Goal: Task Accomplishment & Management: Manage account settings

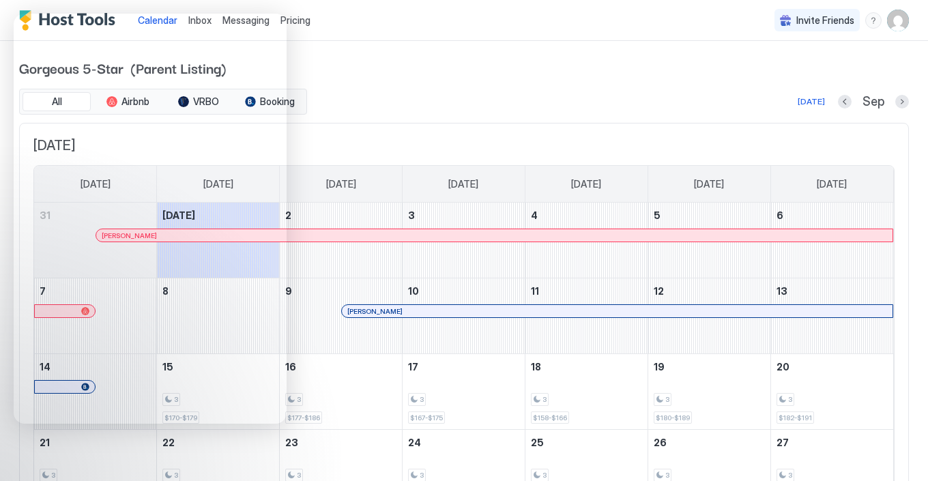
scroll to position [8, 0]
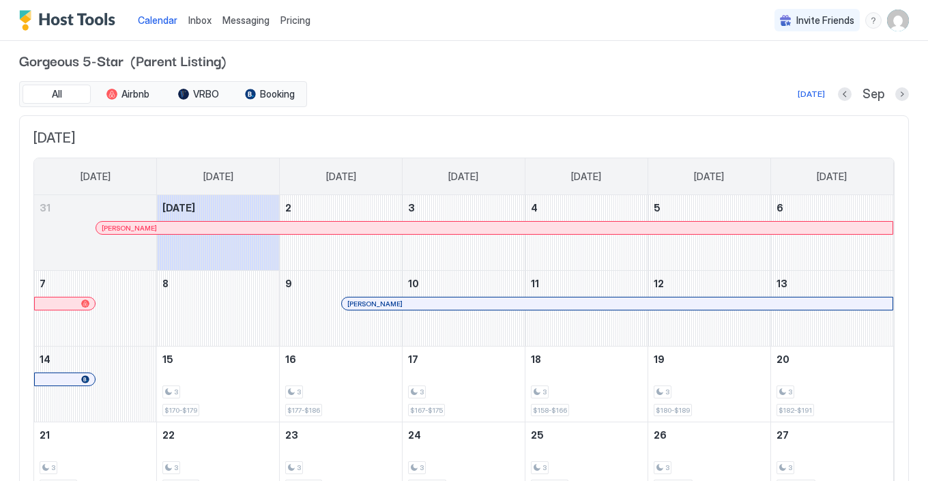
click at [301, 23] on span "Pricing" at bounding box center [295, 20] width 30 height 12
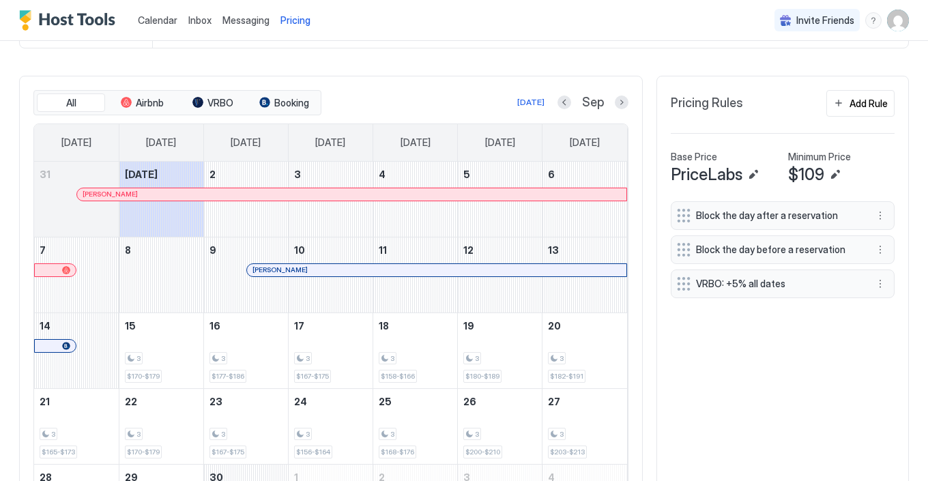
scroll to position [371, 0]
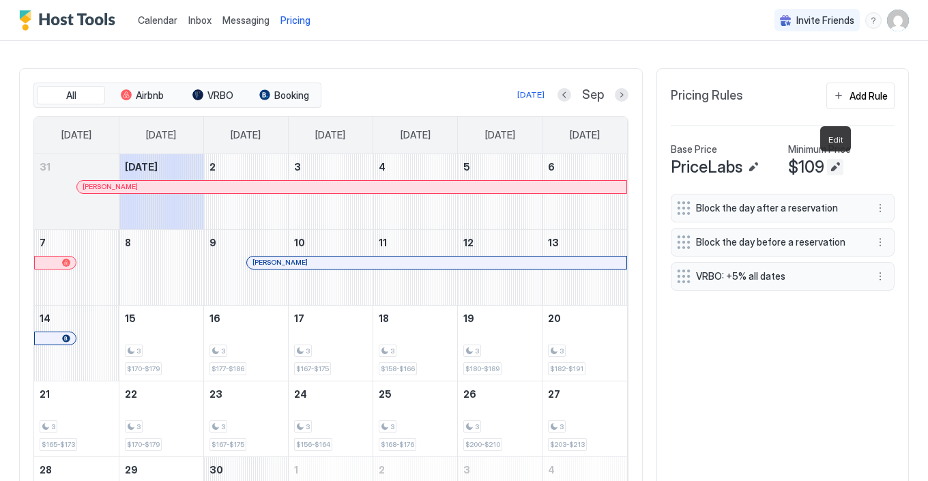
click at [830, 168] on button "Edit" at bounding box center [835, 167] width 16 height 16
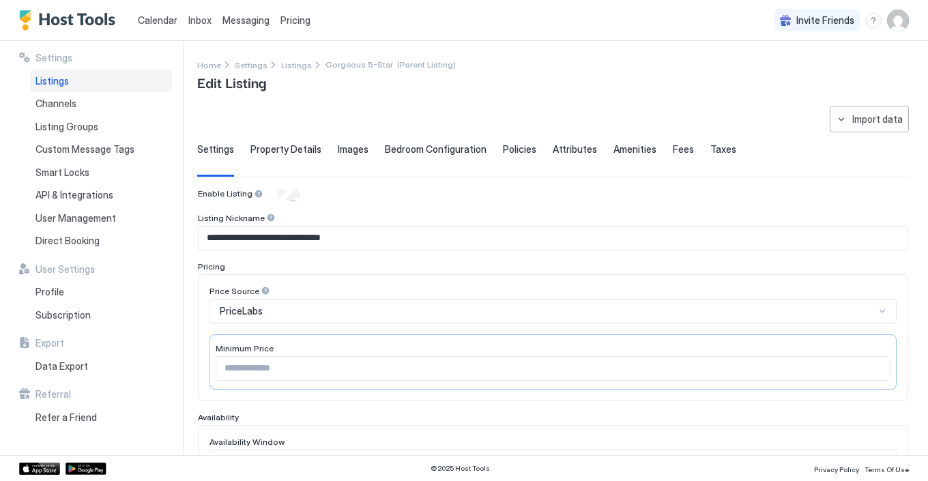
click at [251, 367] on input "***" at bounding box center [553, 368] width 674 height 23
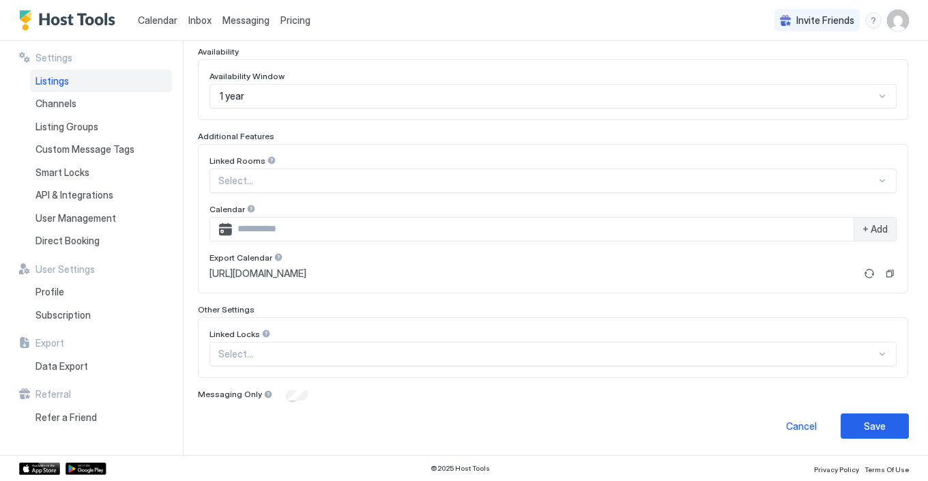
scroll to position [365, 0]
type input "***"
click at [870, 422] on div "Save" at bounding box center [875, 427] width 22 height 14
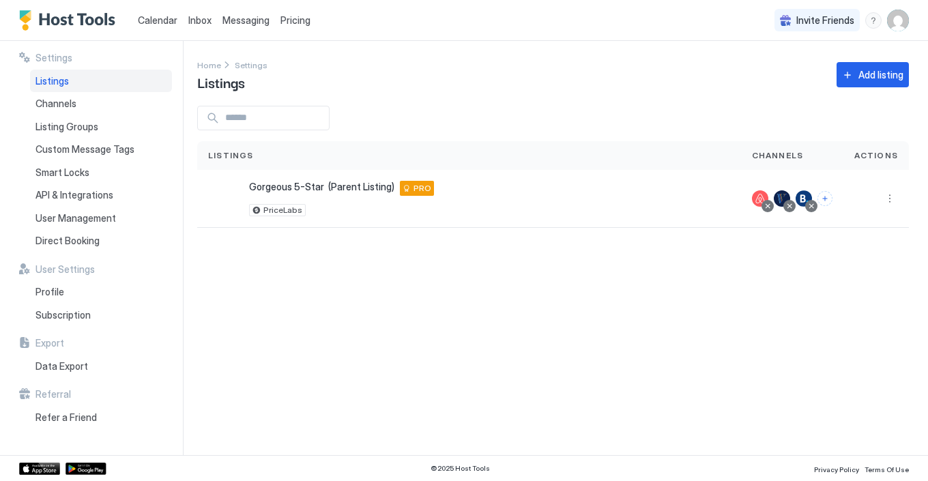
click at [288, 23] on span "Pricing" at bounding box center [295, 20] width 30 height 12
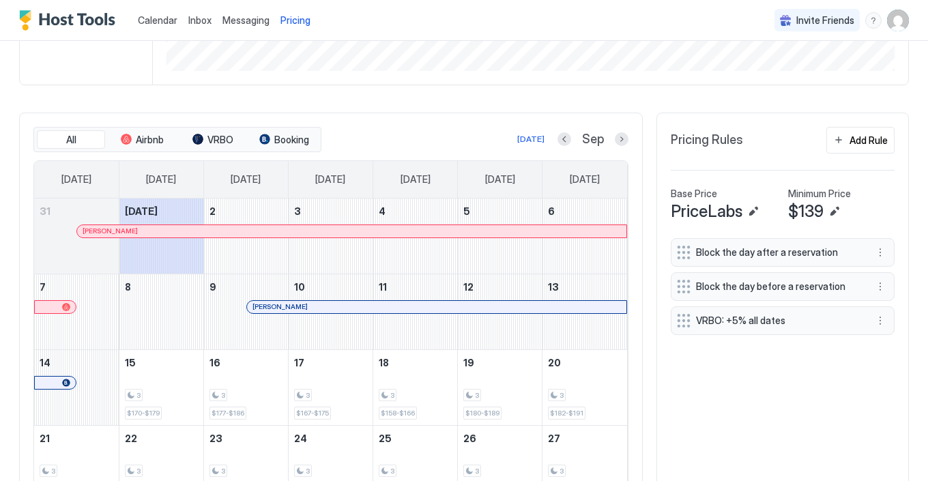
scroll to position [334, 0]
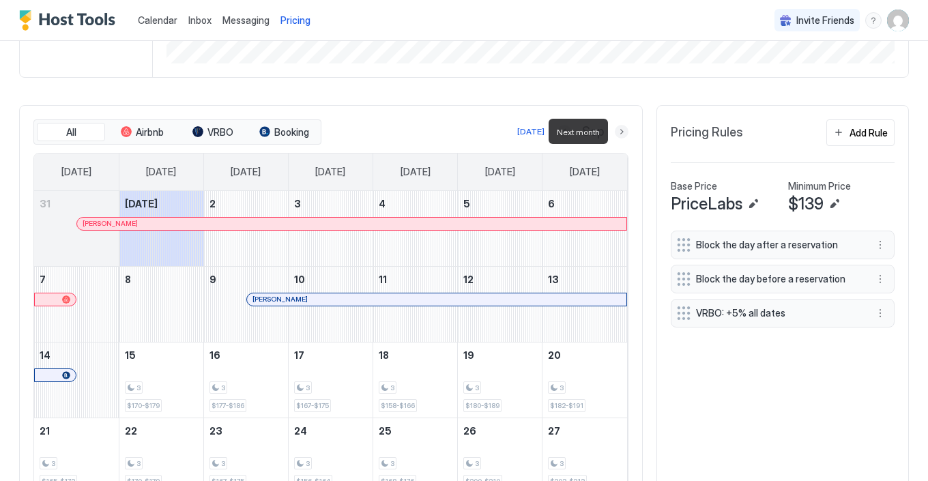
click at [620, 130] on button "Next month" at bounding box center [622, 132] width 14 height 14
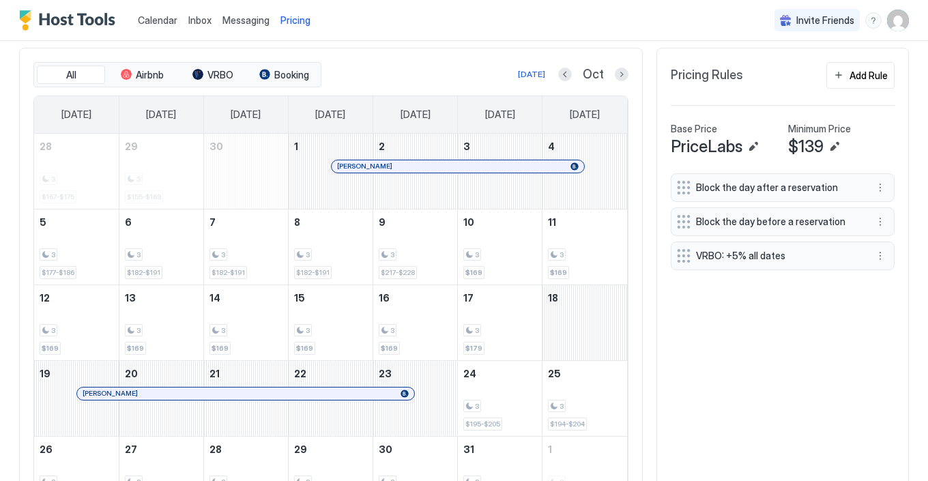
scroll to position [397, 0]
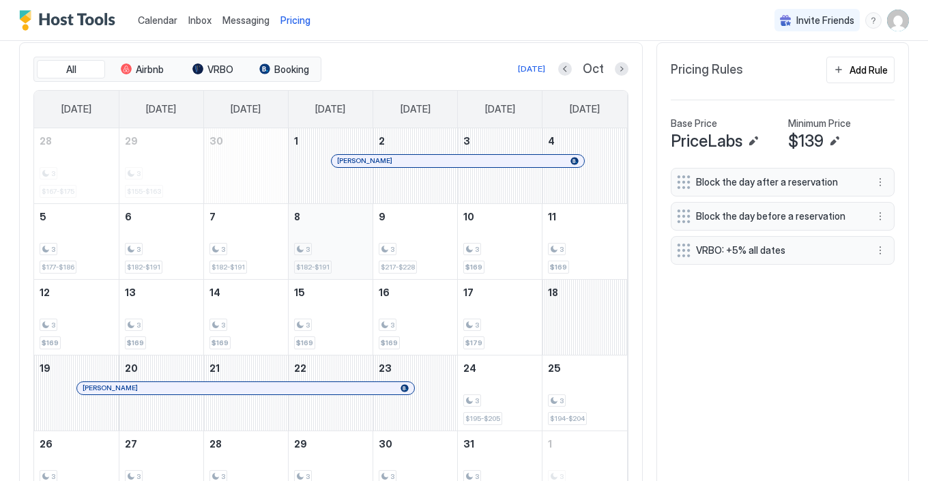
click at [325, 244] on div "3" at bounding box center [330, 249] width 73 height 13
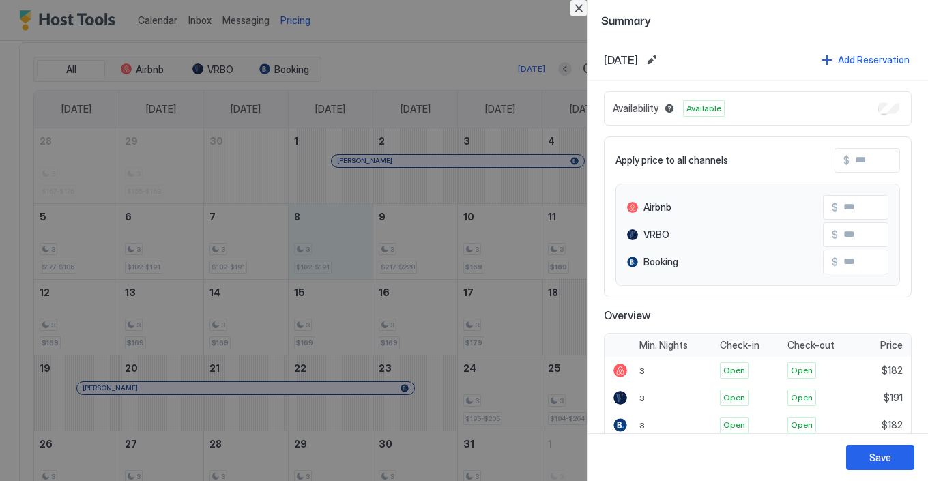
click at [579, 6] on button "Close" at bounding box center [578, 8] width 16 height 16
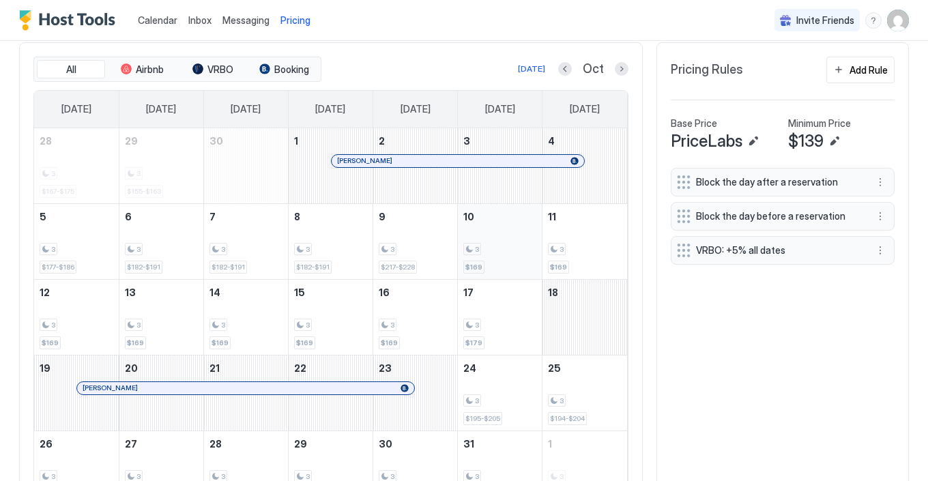
click at [498, 259] on div "3 $169" at bounding box center [499, 241] width 73 height 64
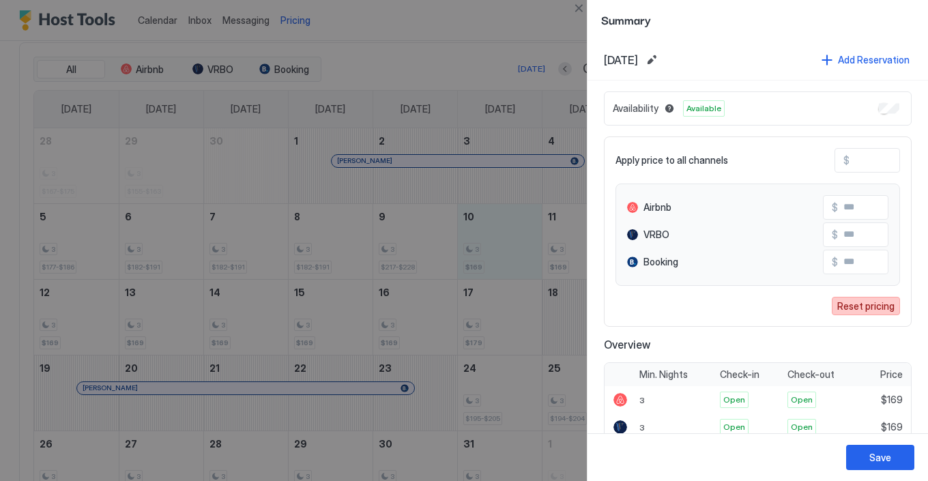
click at [854, 308] on div "Reset pricing" at bounding box center [865, 306] width 57 height 14
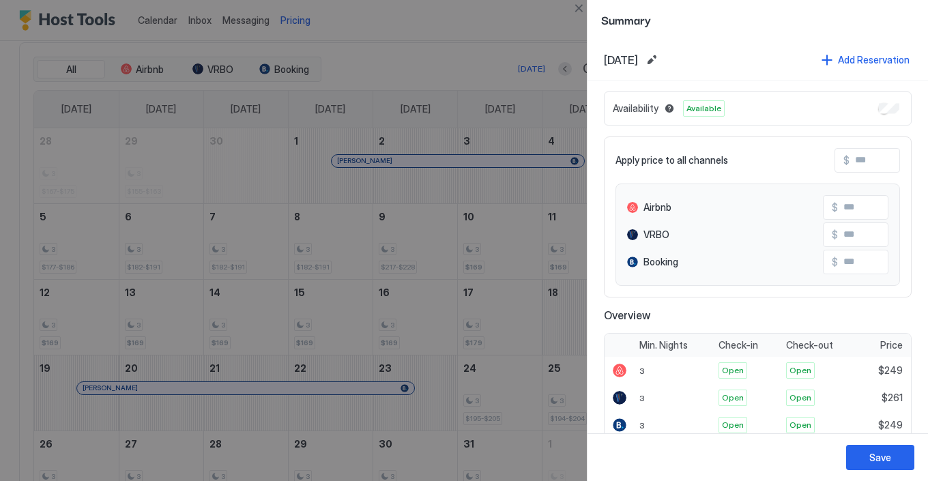
click at [508, 259] on div at bounding box center [464, 240] width 928 height 481
click at [877, 454] on div "Save" at bounding box center [880, 457] width 22 height 14
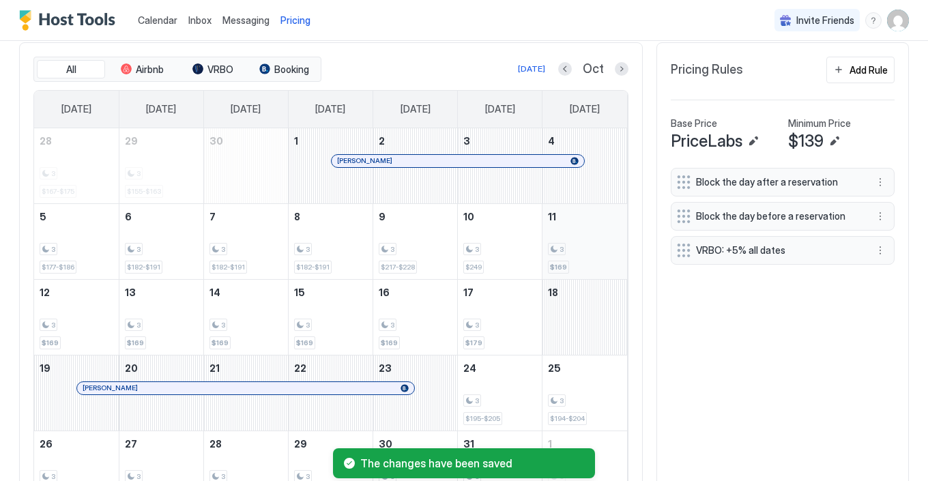
click at [588, 263] on div "3 $169" at bounding box center [585, 241] width 74 height 64
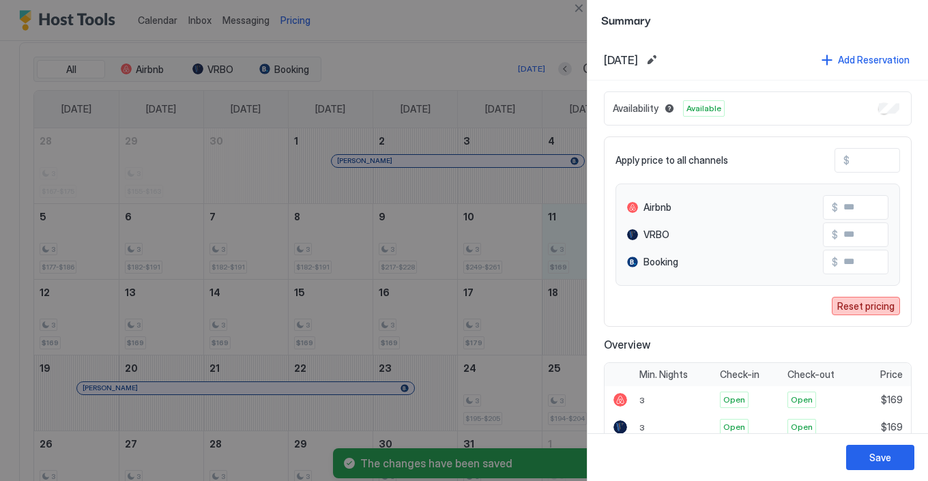
click at [851, 306] on div "Reset pricing" at bounding box center [865, 306] width 57 height 14
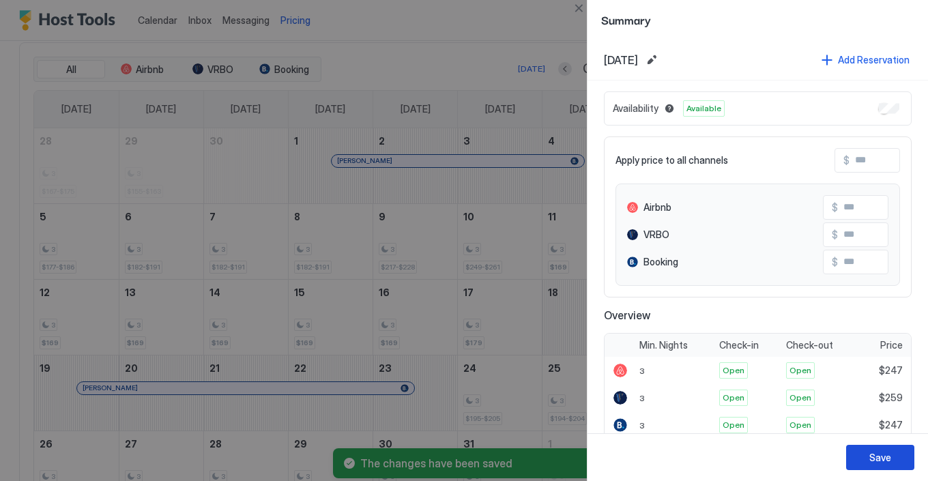
click at [880, 457] on div "Save" at bounding box center [880, 457] width 22 height 14
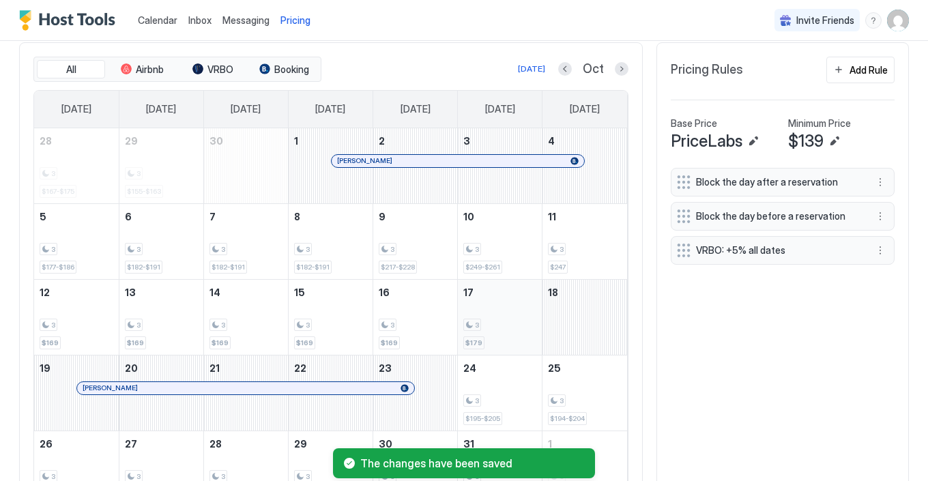
click at [487, 313] on div "3 $179" at bounding box center [499, 317] width 73 height 64
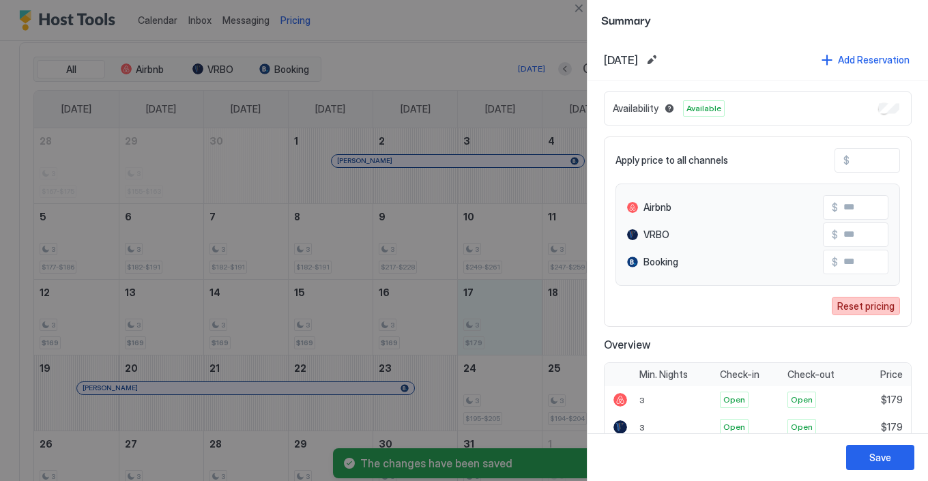
click at [848, 302] on div "Reset pricing" at bounding box center [865, 306] width 57 height 14
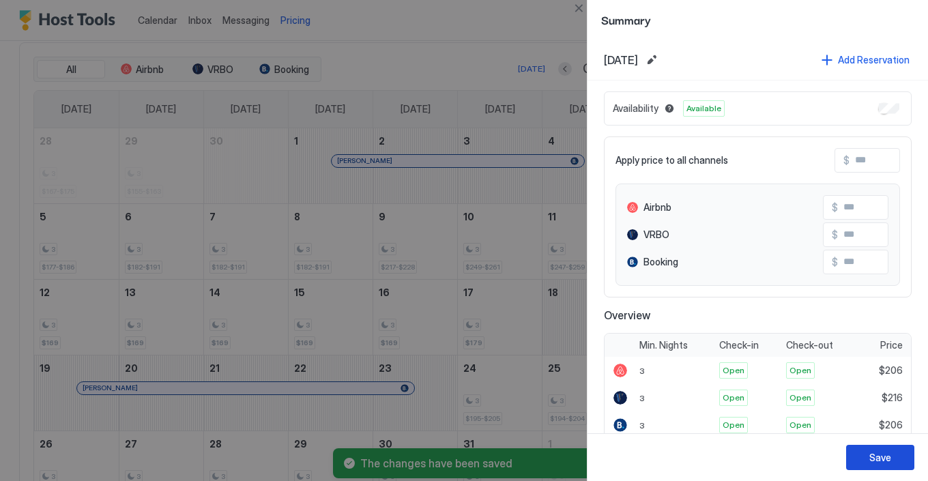
click at [876, 459] on div "Save" at bounding box center [880, 457] width 22 height 14
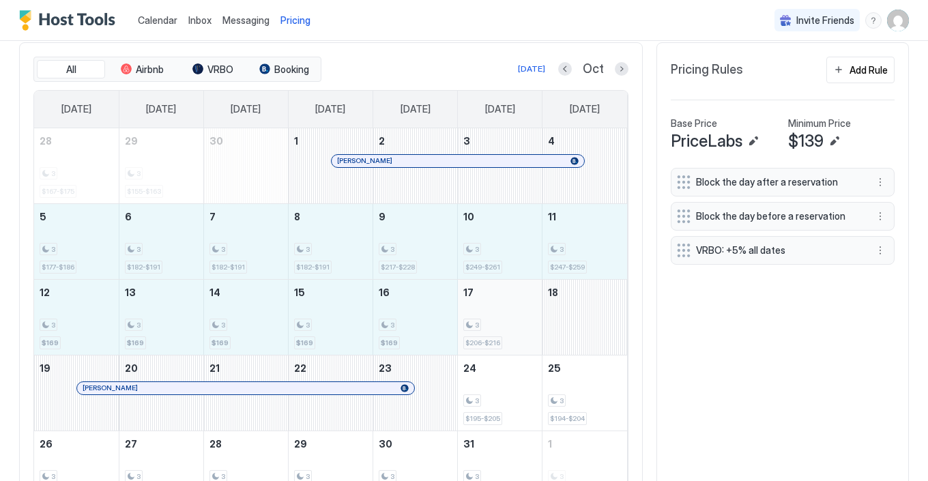
drag, startPoint x: 96, startPoint y: 246, endPoint x: 490, endPoint y: 325, distance: 401.5
click at [490, 325] on tbody "28 3 $167-$175 29 3 $155-$163 30 1 [PERSON_NAME] 2 3 4 5 3 $177-$186 6 3 $182-$…" at bounding box center [330, 317] width 593 height 378
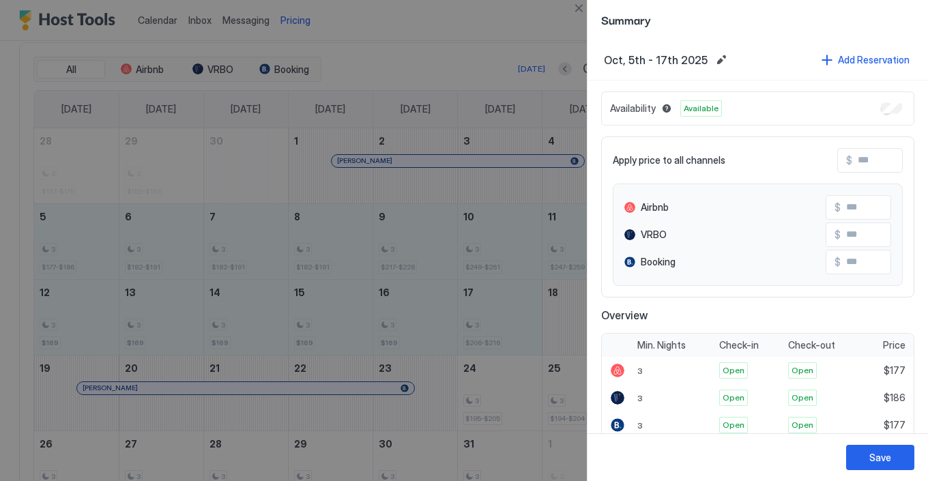
click at [409, 305] on div at bounding box center [464, 240] width 928 height 481
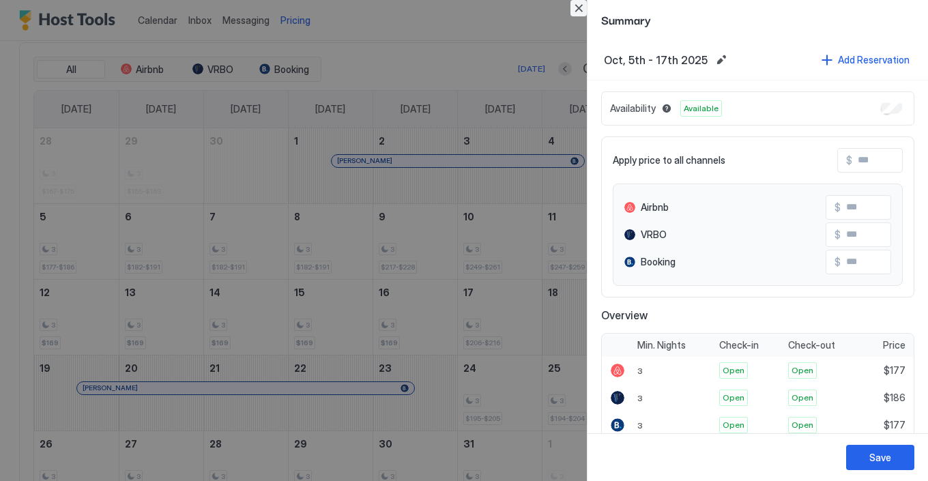
click at [582, 10] on button "Close" at bounding box center [578, 8] width 16 height 16
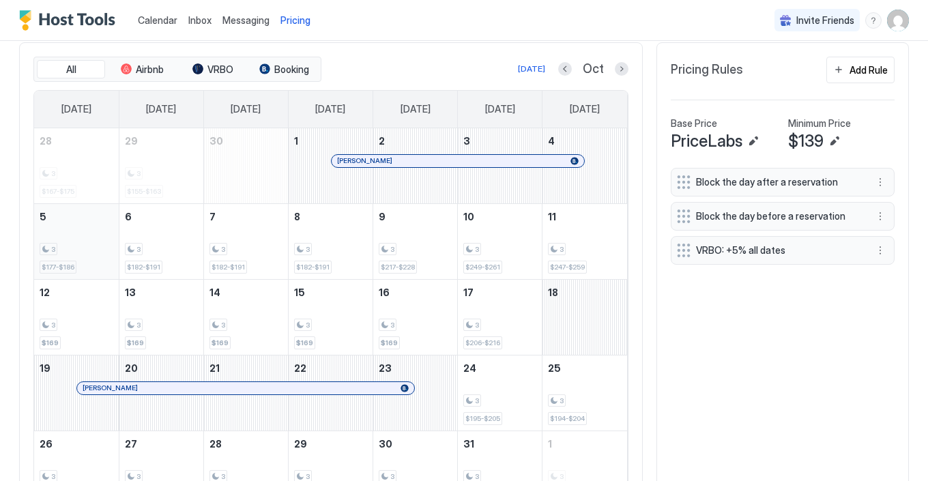
click at [81, 243] on div "3" at bounding box center [77, 249] width 74 height 13
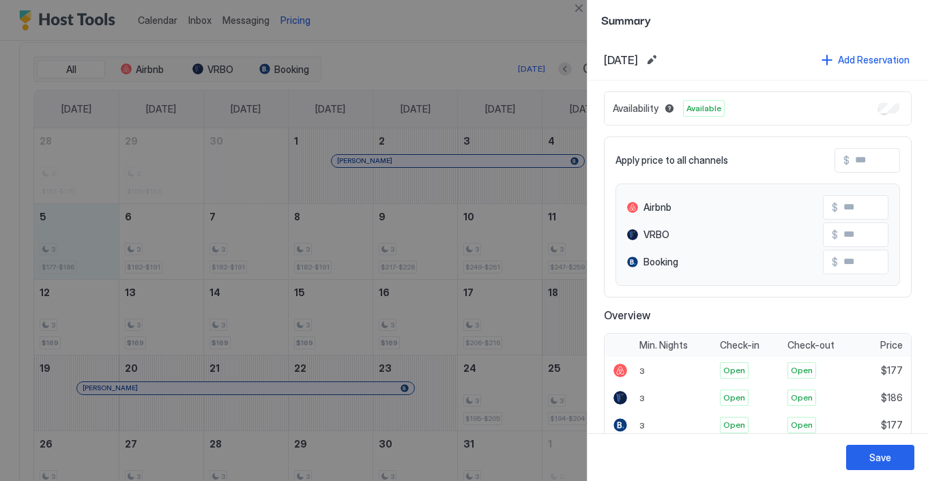
click at [171, 236] on div at bounding box center [464, 240] width 928 height 481
click at [582, 10] on button "Close" at bounding box center [578, 8] width 16 height 16
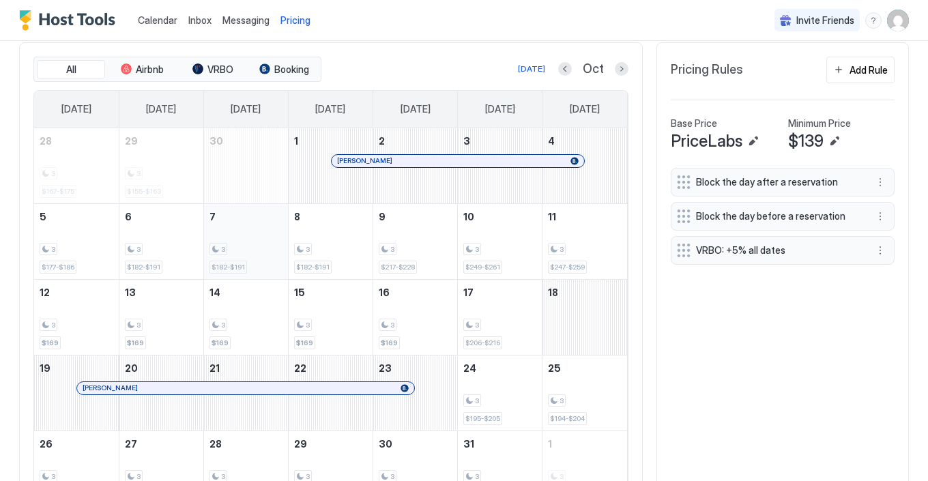
click at [237, 237] on div "3 $182-$191" at bounding box center [245, 241] width 73 height 64
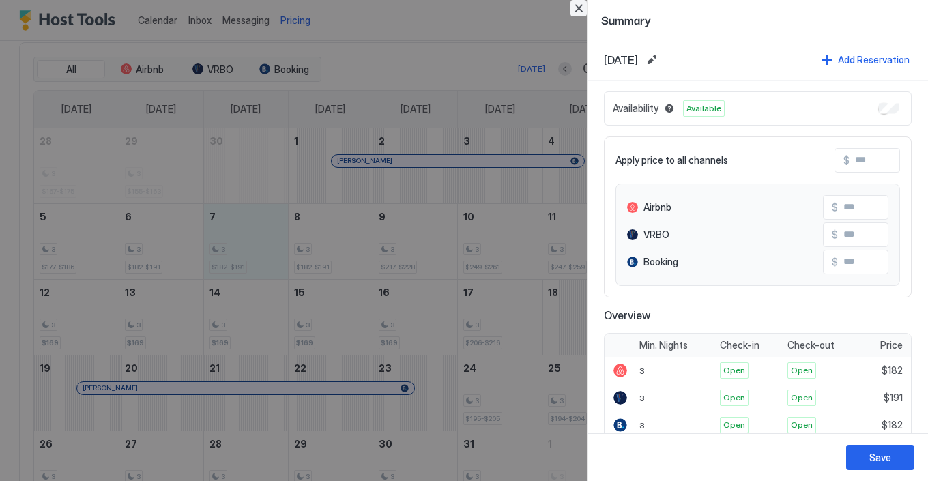
click at [581, 10] on button "Close" at bounding box center [578, 8] width 16 height 16
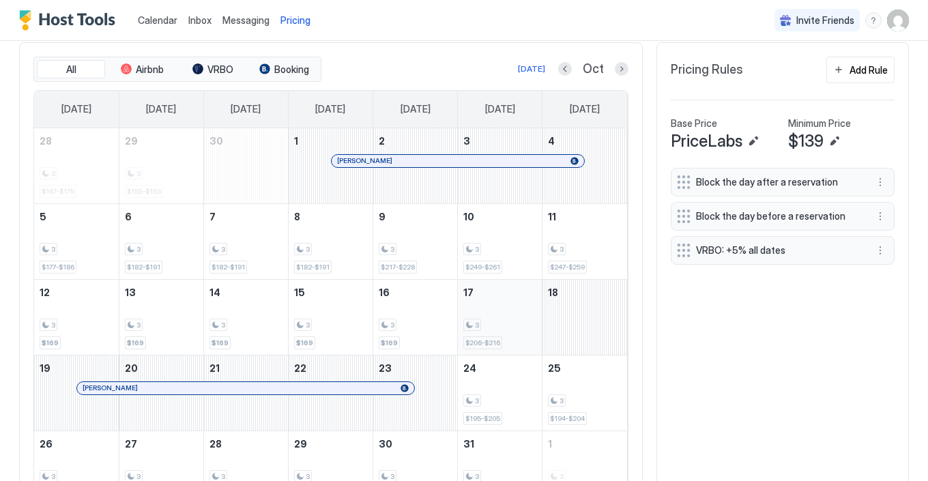
click at [504, 335] on div "3 $206-$216" at bounding box center [499, 317] width 73 height 64
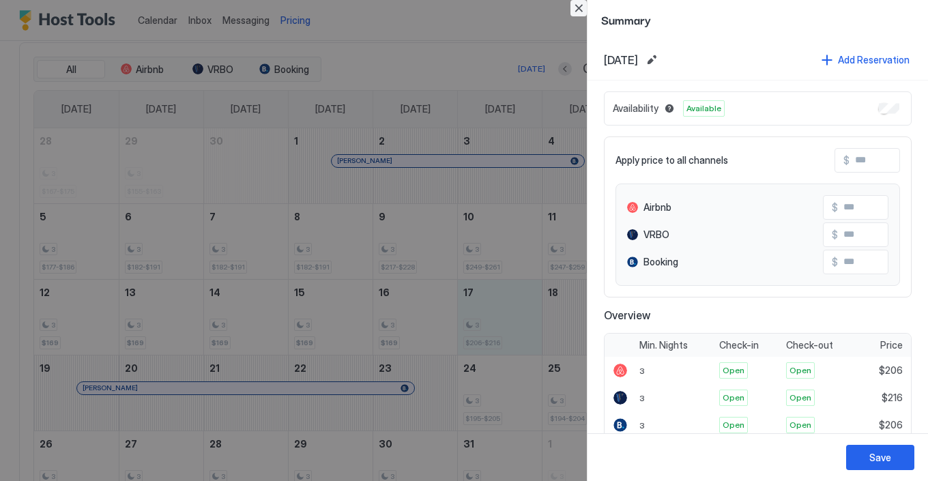
click at [584, 4] on button "Close" at bounding box center [578, 8] width 16 height 16
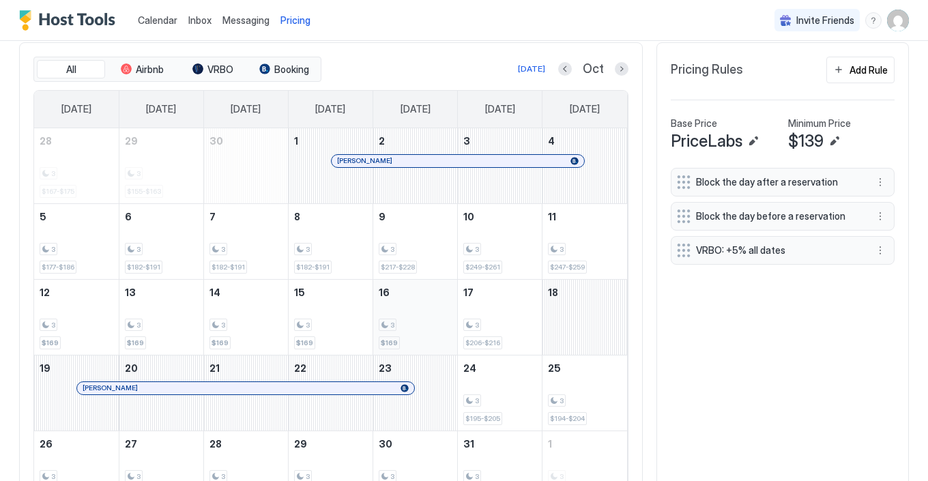
click at [392, 326] on span "3" at bounding box center [392, 325] width 4 height 9
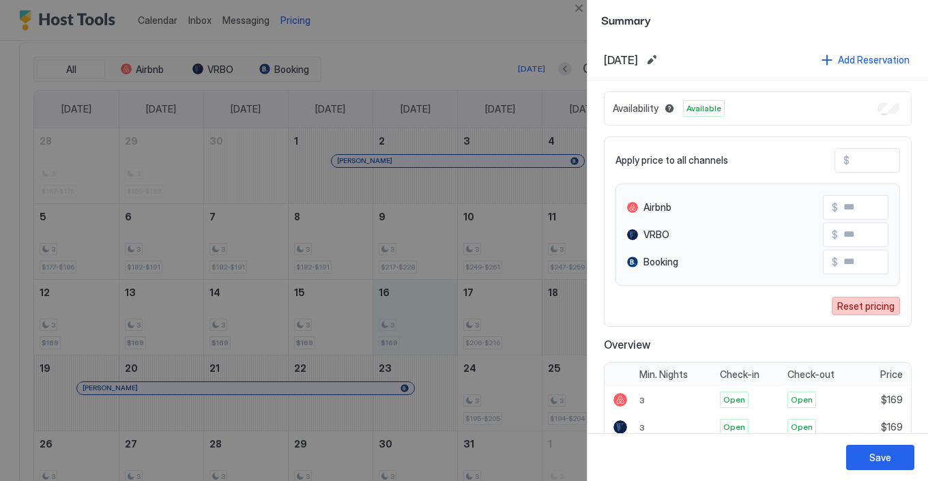
click at [844, 306] on div "Reset pricing" at bounding box center [865, 306] width 57 height 14
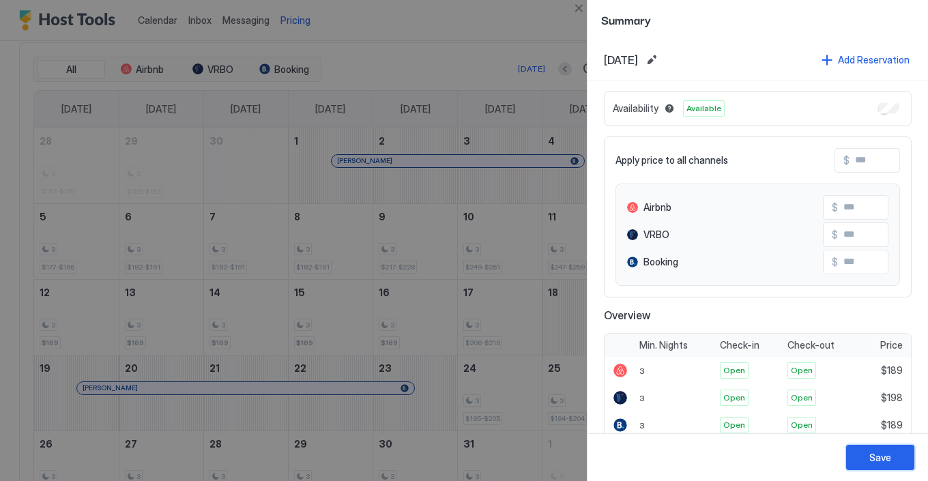
click at [874, 452] on div "Save" at bounding box center [880, 457] width 22 height 14
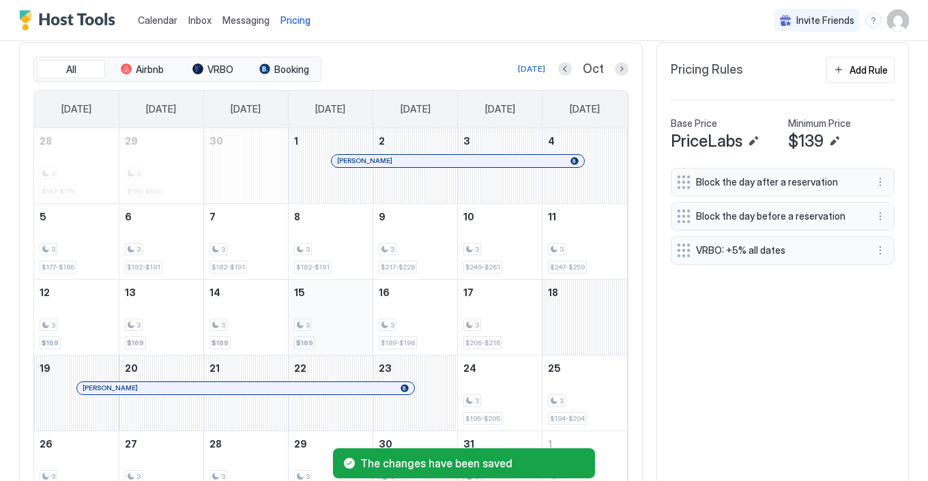
click at [336, 325] on div "3" at bounding box center [330, 325] width 73 height 13
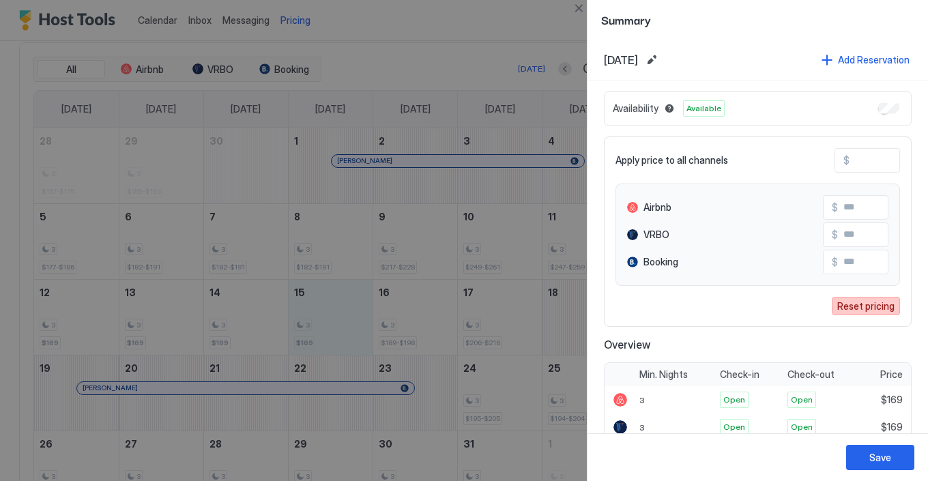
click at [848, 303] on div "Reset pricing" at bounding box center [865, 306] width 57 height 14
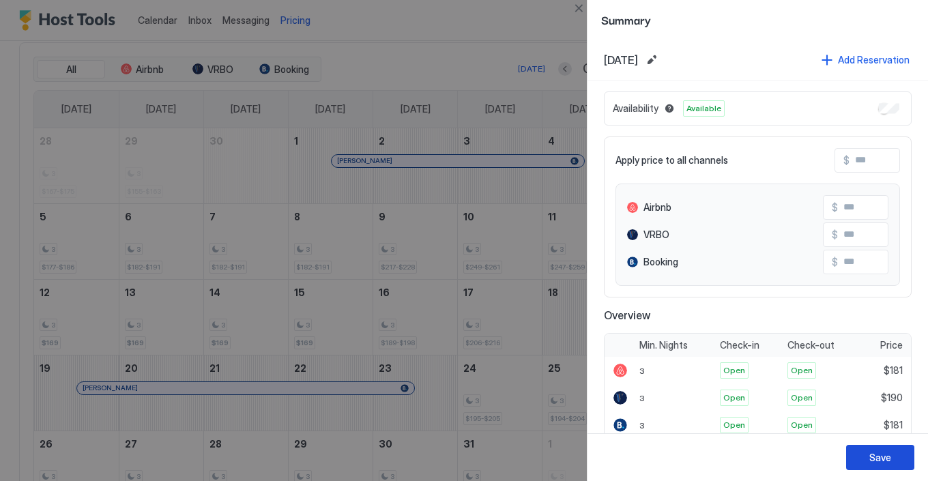
click at [875, 457] on div "Save" at bounding box center [880, 457] width 22 height 14
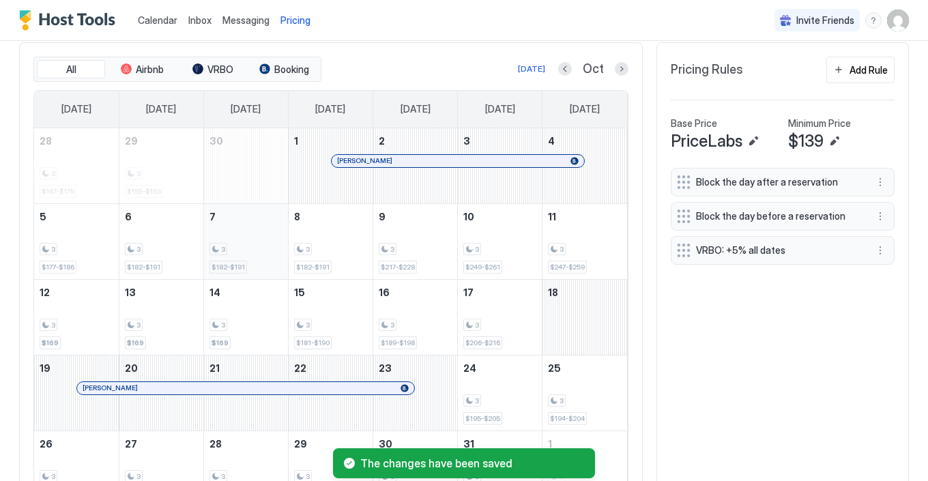
click at [261, 258] on div "3 $182-$191" at bounding box center [245, 241] width 73 height 64
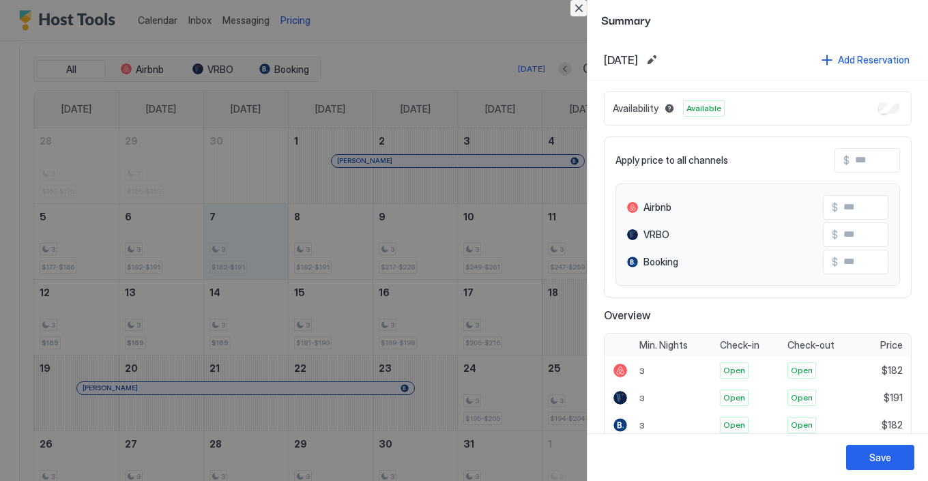
click at [578, 8] on button "Close" at bounding box center [578, 8] width 16 height 16
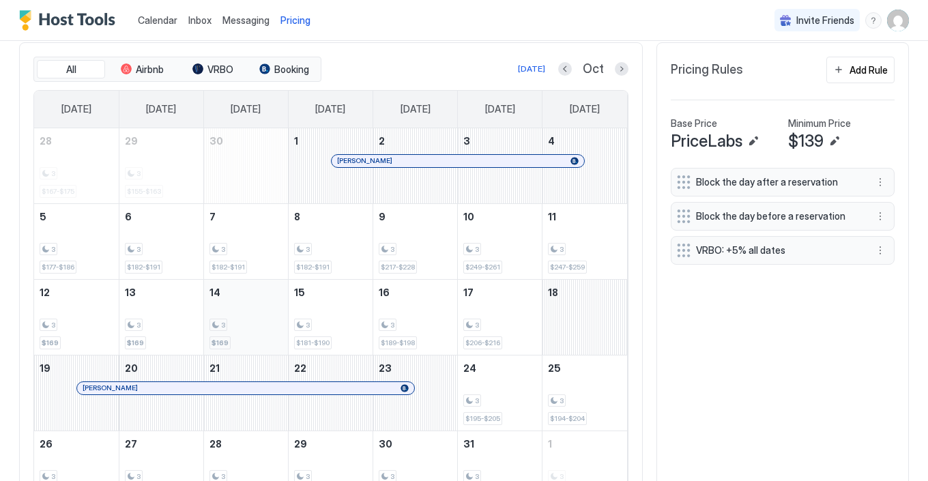
click at [231, 323] on div "3" at bounding box center [245, 325] width 73 height 13
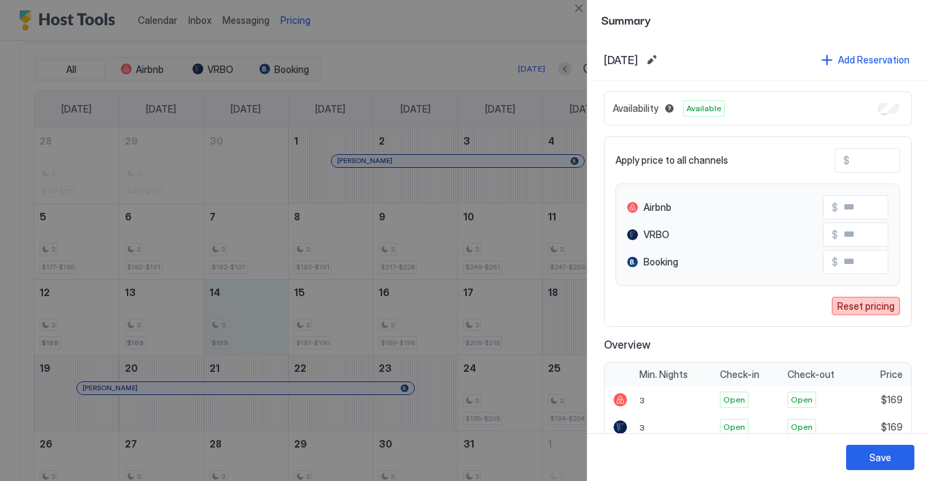
click at [854, 304] on div "Reset pricing" at bounding box center [865, 306] width 57 height 14
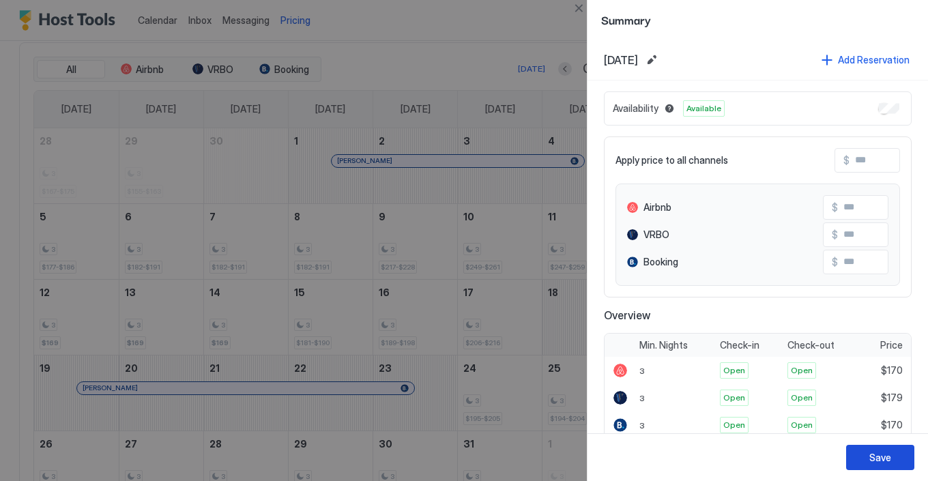
click at [883, 454] on div "Save" at bounding box center [880, 457] width 22 height 14
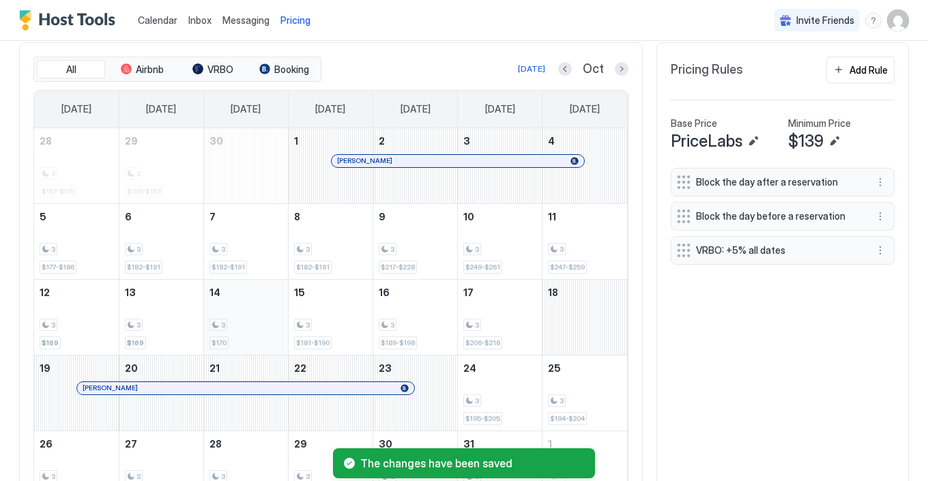
click at [246, 330] on div "3" at bounding box center [245, 325] width 73 height 13
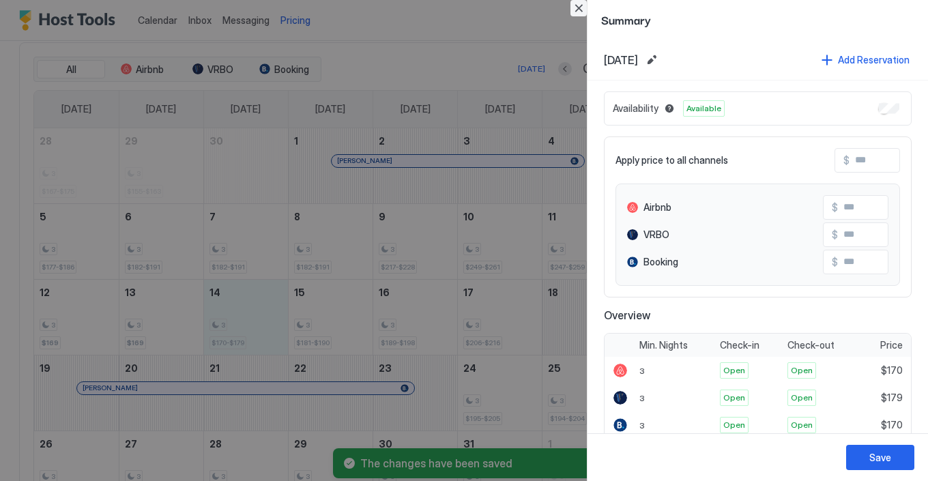
click at [579, 10] on button "Close" at bounding box center [578, 8] width 16 height 16
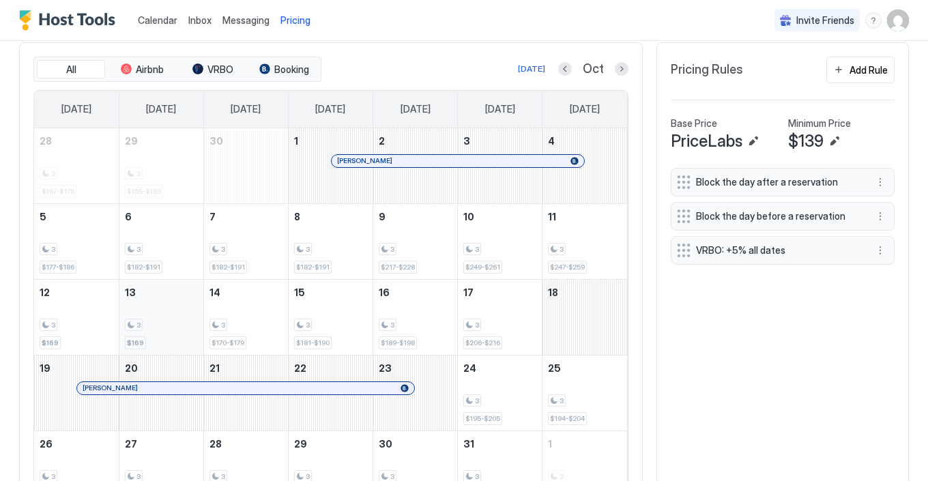
click at [165, 327] on div "3" at bounding box center [161, 325] width 73 height 13
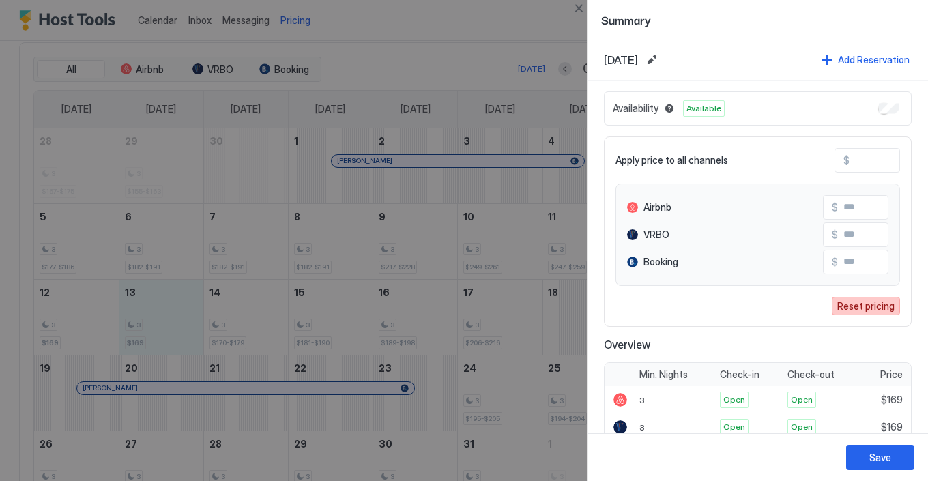
click at [864, 308] on div "Reset pricing" at bounding box center [865, 306] width 57 height 14
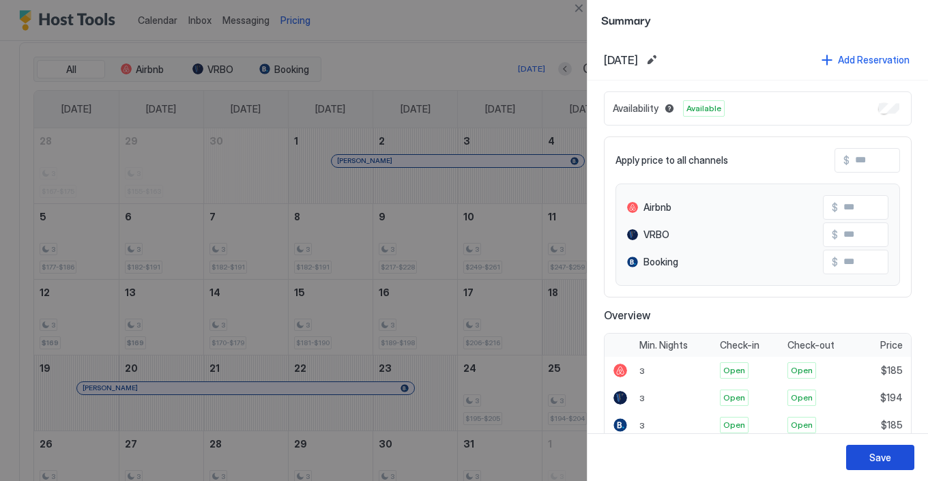
click at [879, 458] on div "Save" at bounding box center [880, 457] width 22 height 14
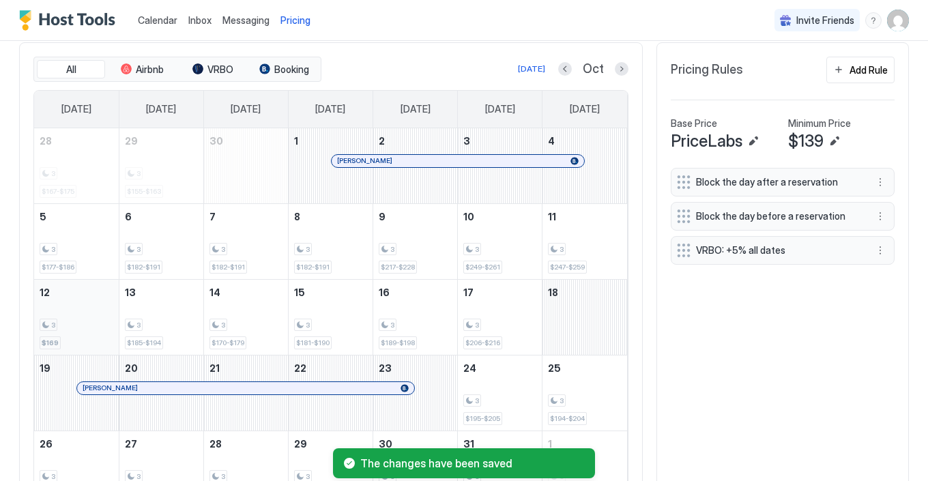
click at [91, 326] on div "3" at bounding box center [77, 325] width 74 height 13
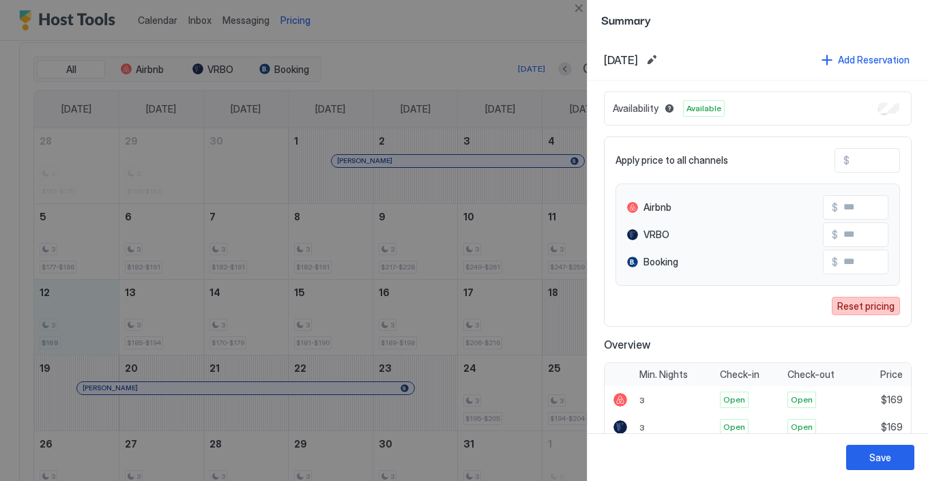
click at [856, 306] on div "Reset pricing" at bounding box center [865, 306] width 57 height 14
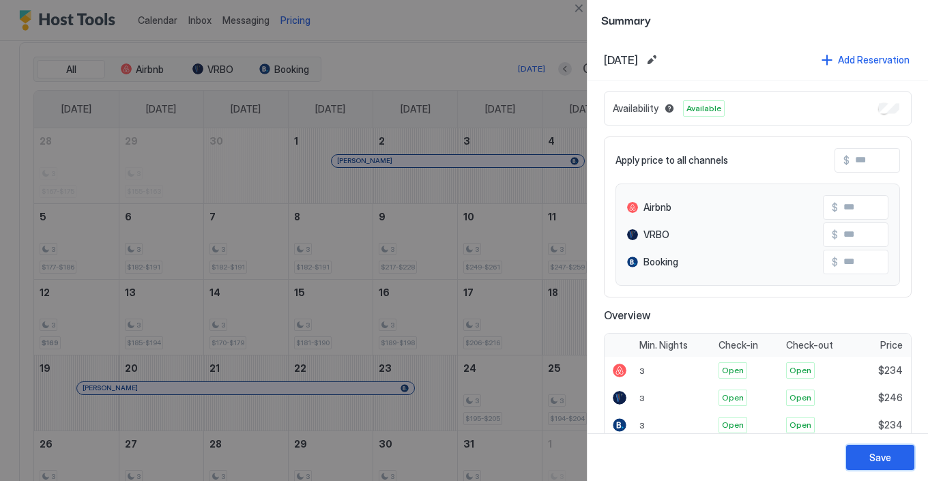
click at [874, 456] on div "Save" at bounding box center [880, 457] width 22 height 14
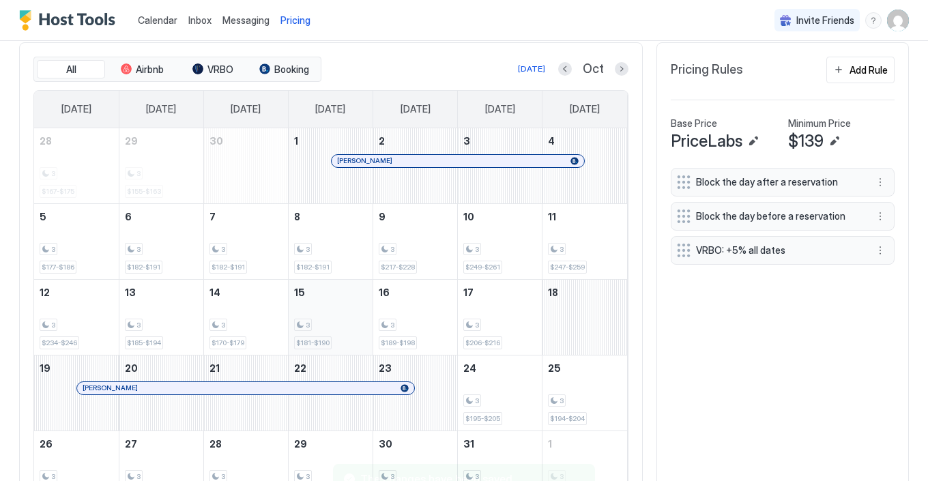
click at [358, 315] on div "3 $181-$190" at bounding box center [330, 317] width 73 height 64
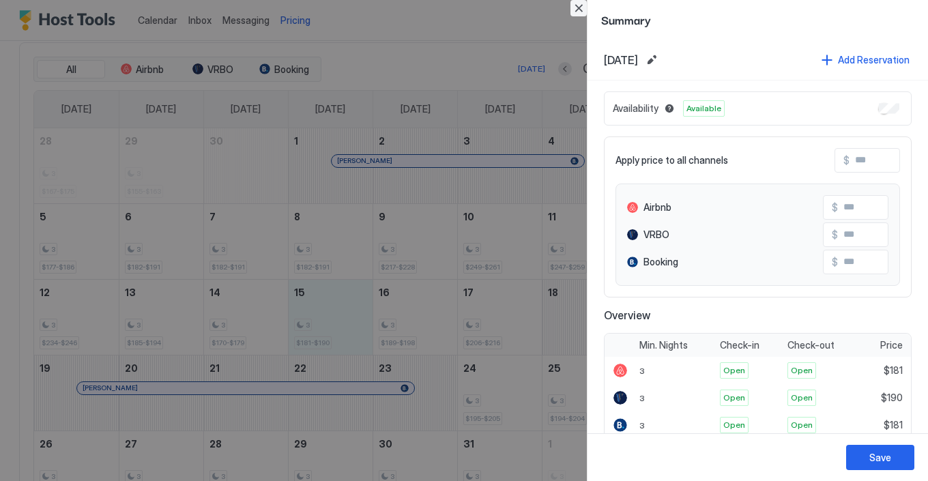
click at [578, 10] on button "Close" at bounding box center [578, 8] width 16 height 16
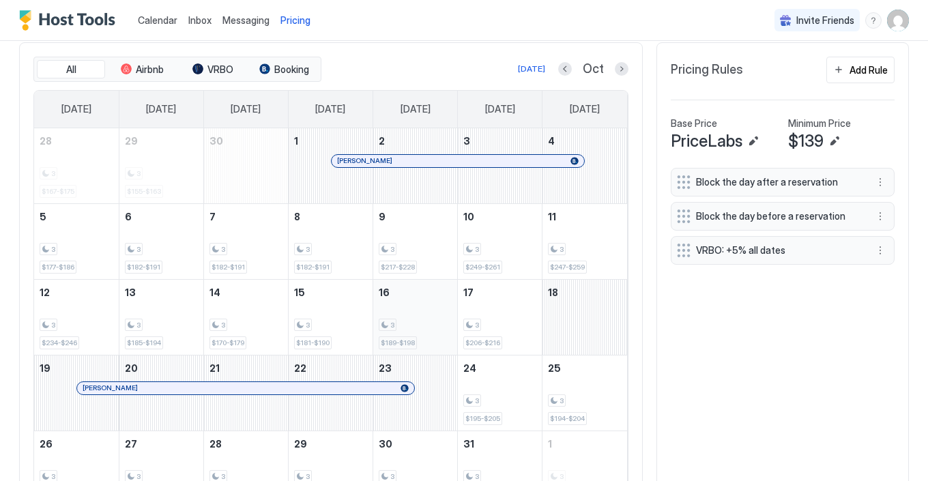
click at [402, 343] on span "$189-$198" at bounding box center [398, 342] width 34 height 9
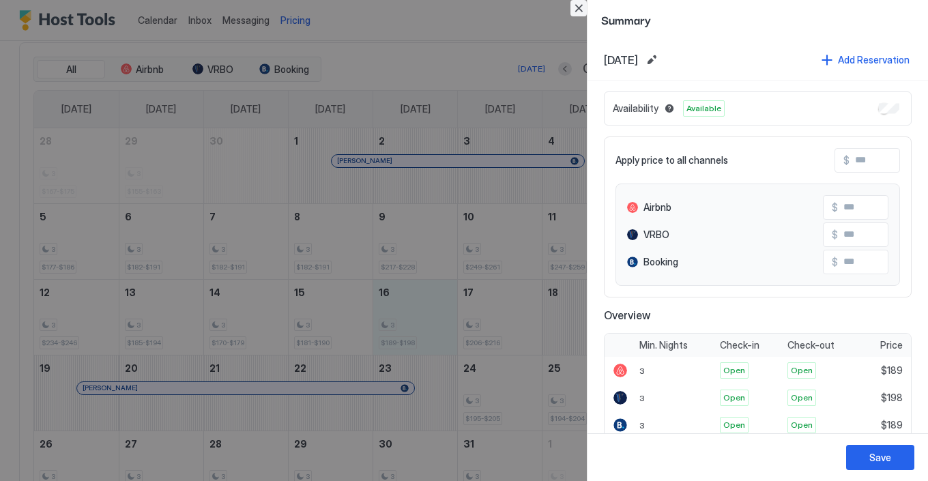
click at [579, 9] on button "Close" at bounding box center [578, 8] width 16 height 16
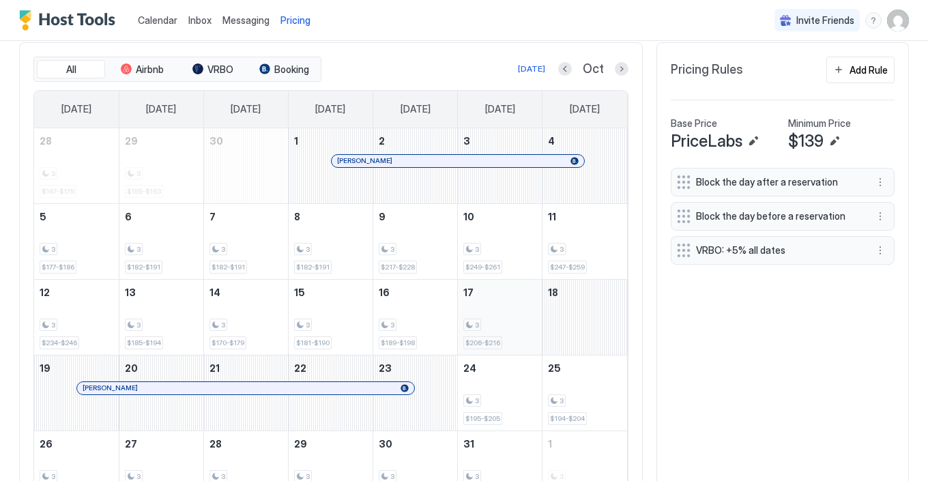
click at [502, 306] on div "3 $206-$216" at bounding box center [499, 317] width 73 height 64
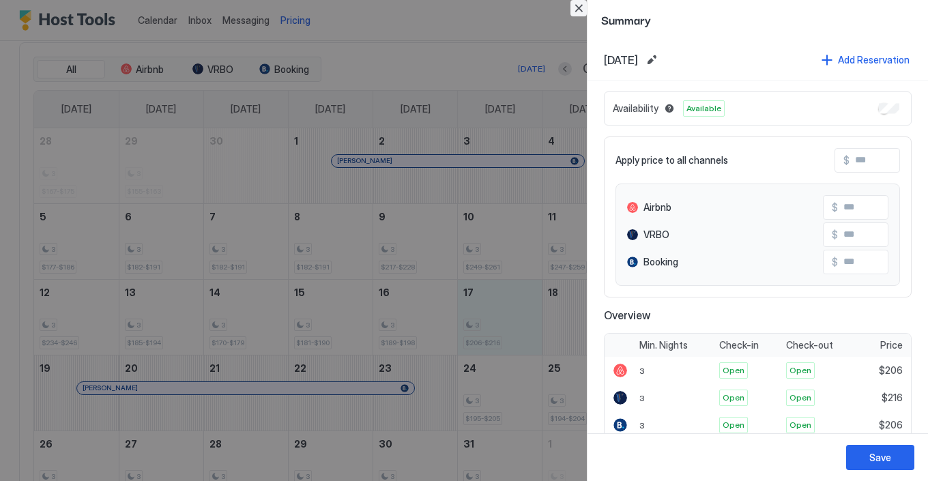
click at [579, 9] on button "Close" at bounding box center [578, 8] width 16 height 16
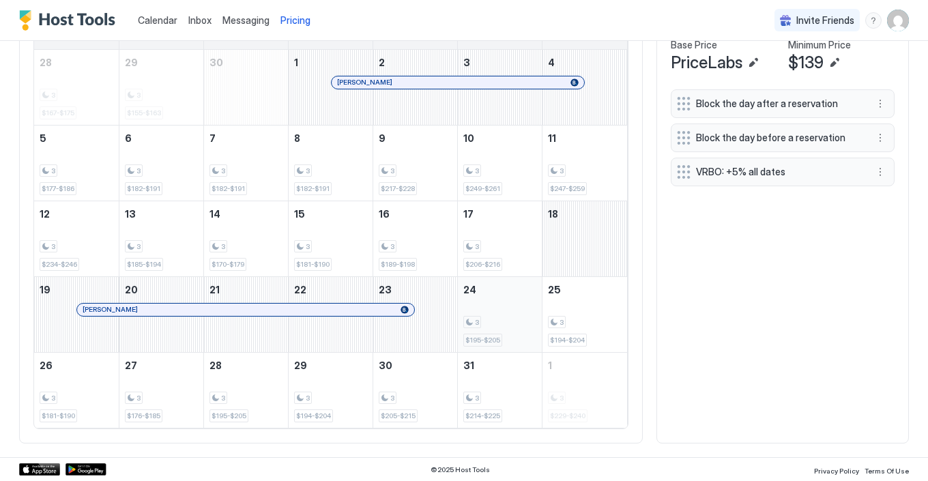
scroll to position [475, 0]
click at [500, 318] on div "3" at bounding box center [499, 323] width 73 height 13
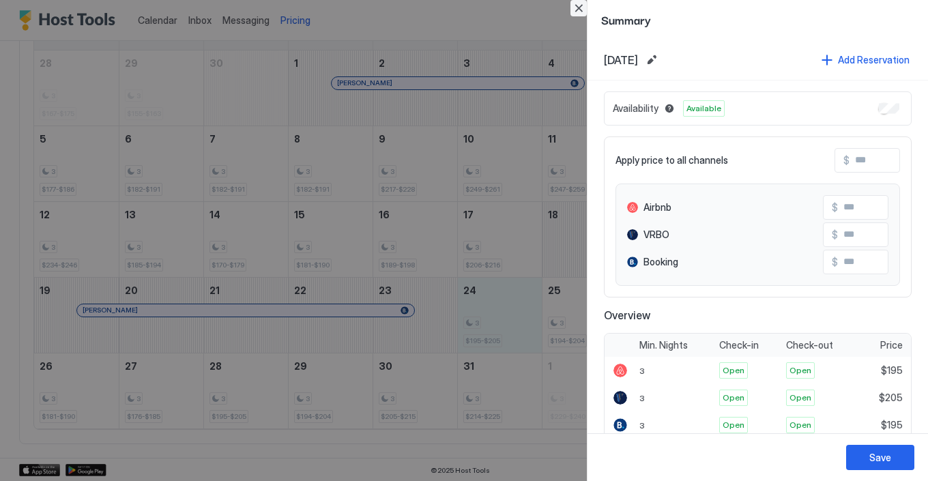
click at [575, 8] on button "Close" at bounding box center [578, 8] width 16 height 16
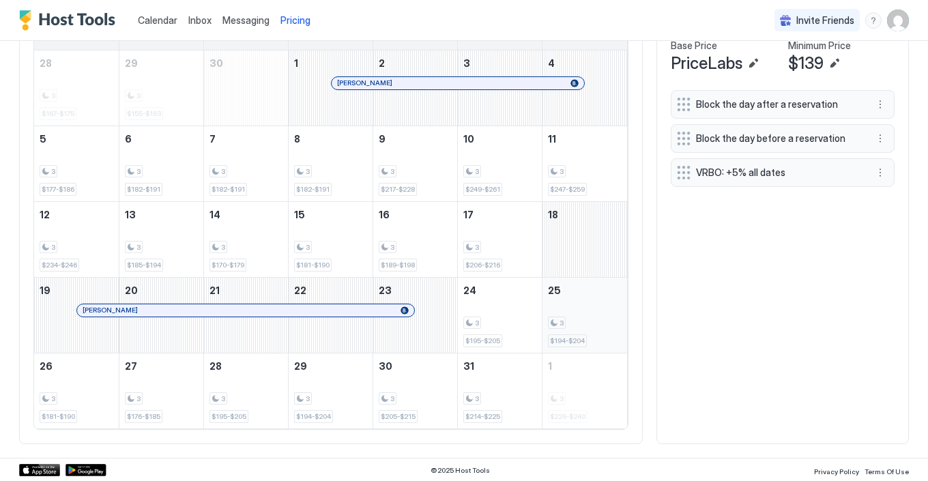
click at [601, 313] on div "3 $194-$204" at bounding box center [585, 315] width 74 height 64
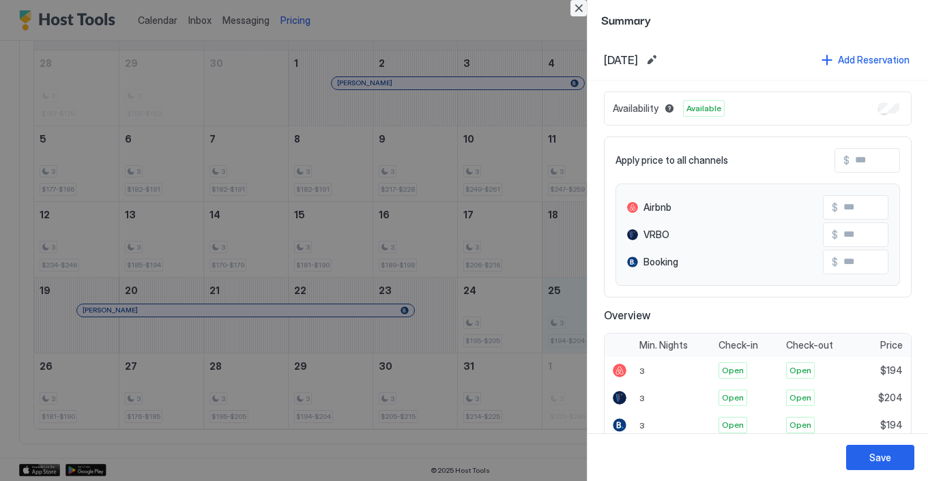
click at [580, 5] on button "Close" at bounding box center [578, 8] width 16 height 16
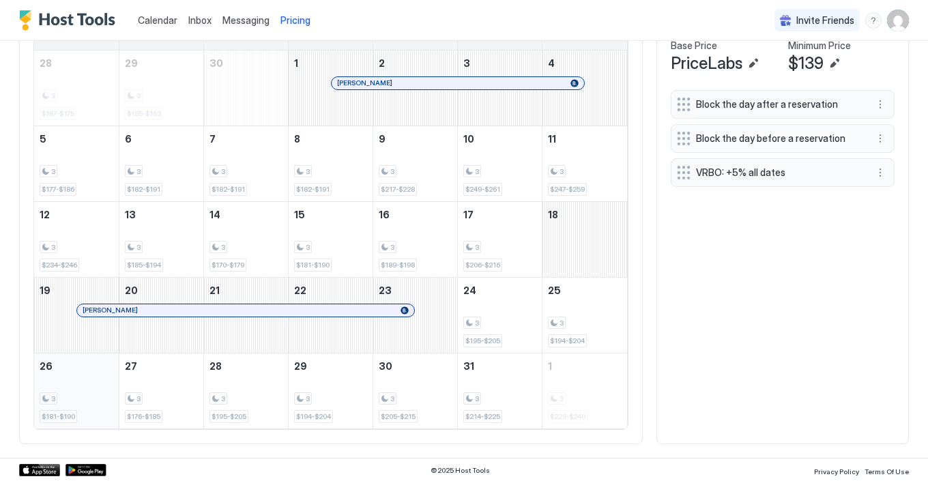
click at [89, 381] on div "3 $181-$190" at bounding box center [77, 391] width 74 height 64
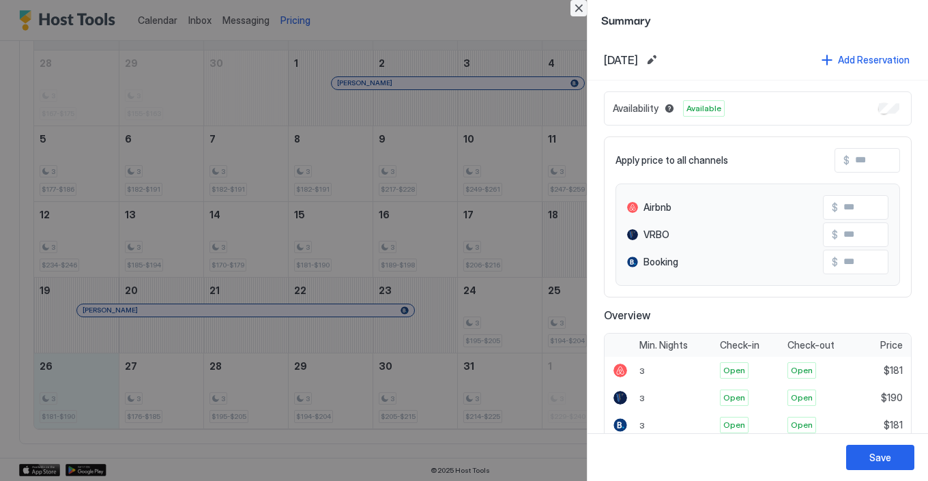
click at [578, 10] on button "Close" at bounding box center [578, 8] width 16 height 16
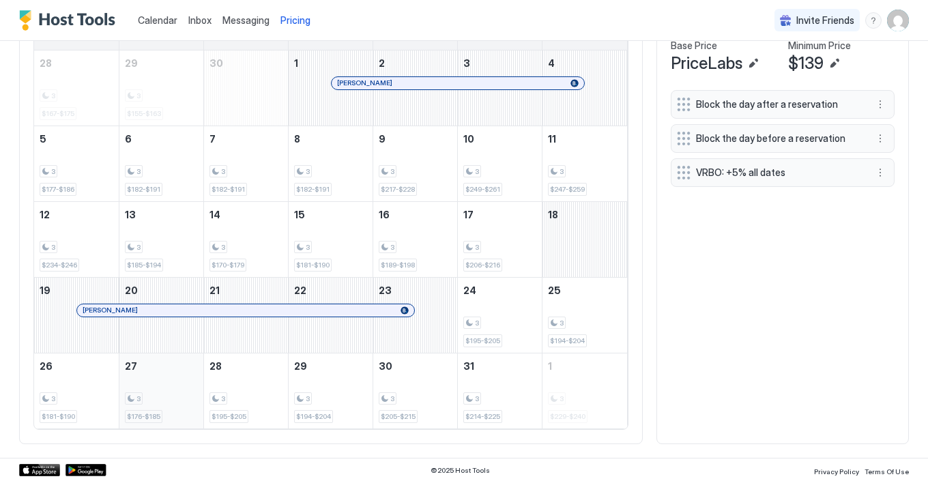
click at [179, 364] on div "3 $176-$185" at bounding box center [161, 391] width 73 height 64
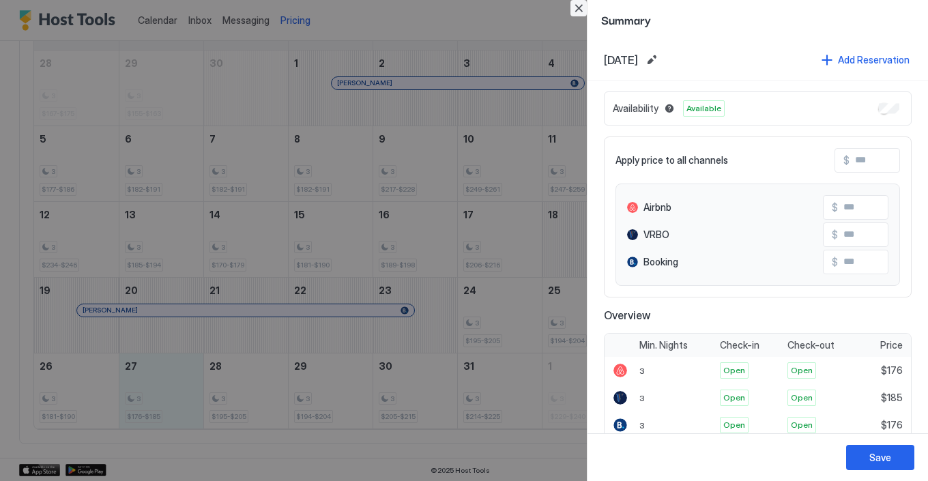
click at [581, 3] on button "Close" at bounding box center [578, 8] width 16 height 16
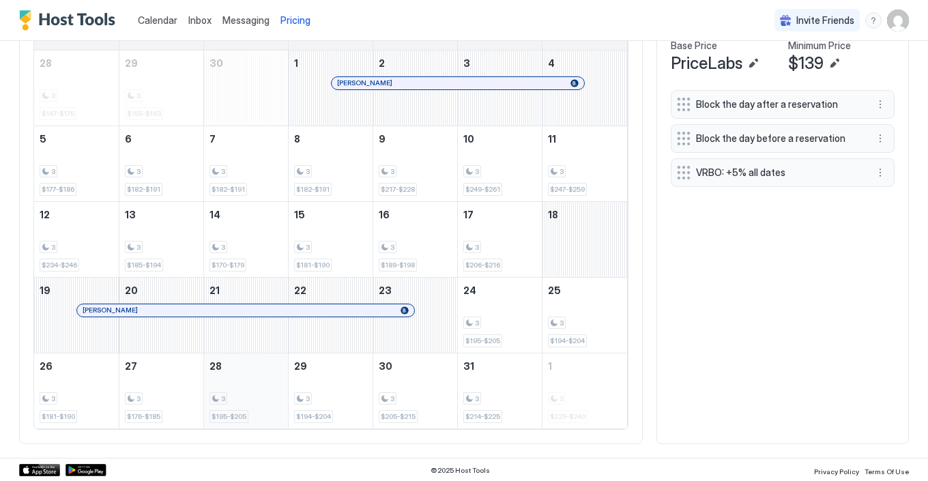
click at [250, 390] on div "3 $195-$205" at bounding box center [245, 391] width 73 height 64
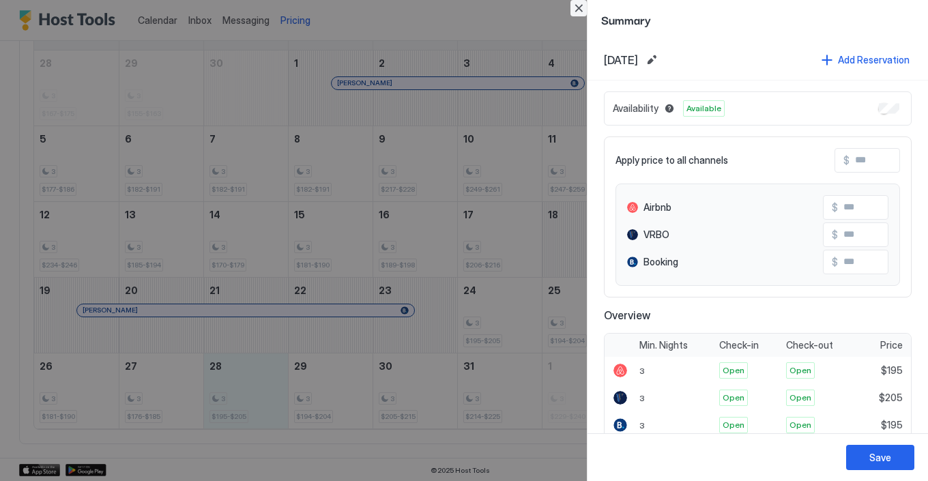
click at [574, 9] on button "Close" at bounding box center [578, 8] width 16 height 16
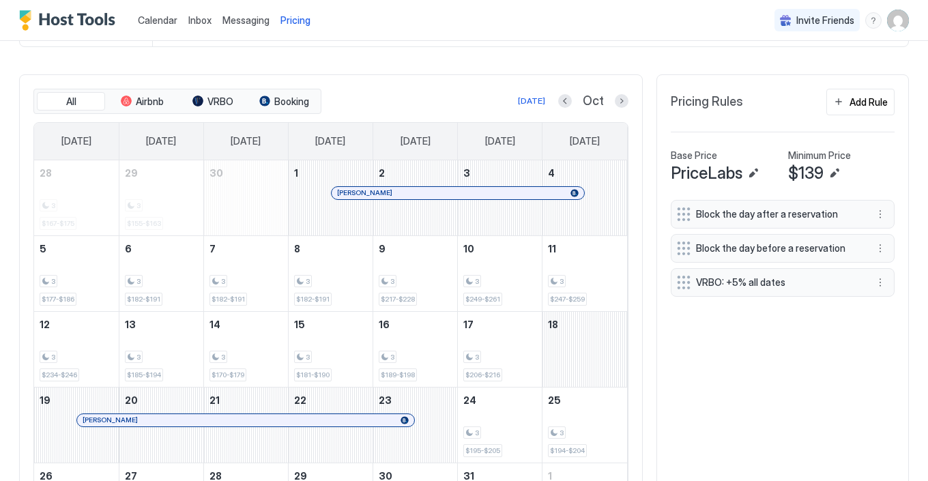
scroll to position [360, 0]
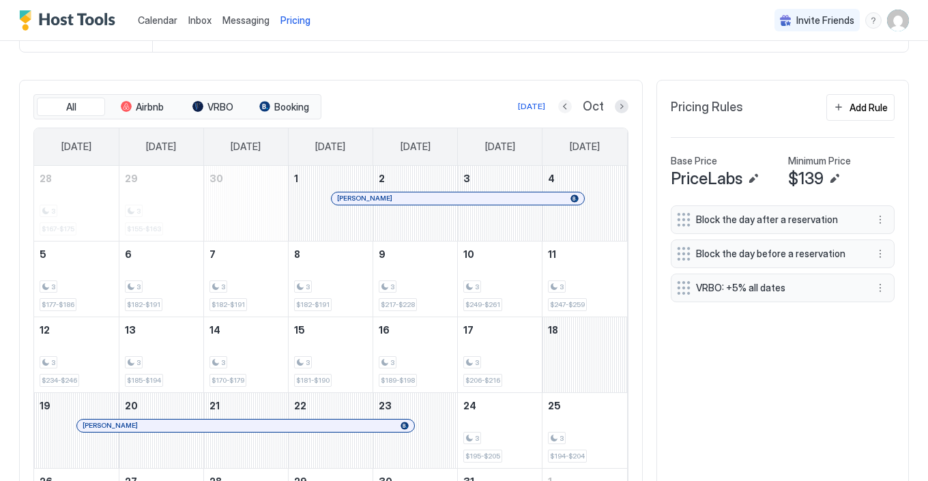
click at [566, 103] on button "Previous month" at bounding box center [565, 107] width 14 height 14
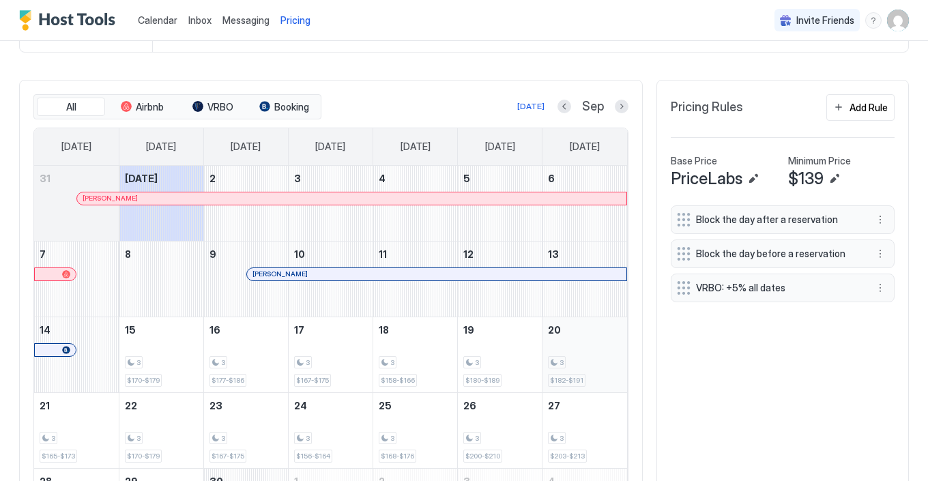
click at [567, 370] on div "3 $182-$191" at bounding box center [585, 355] width 74 height 64
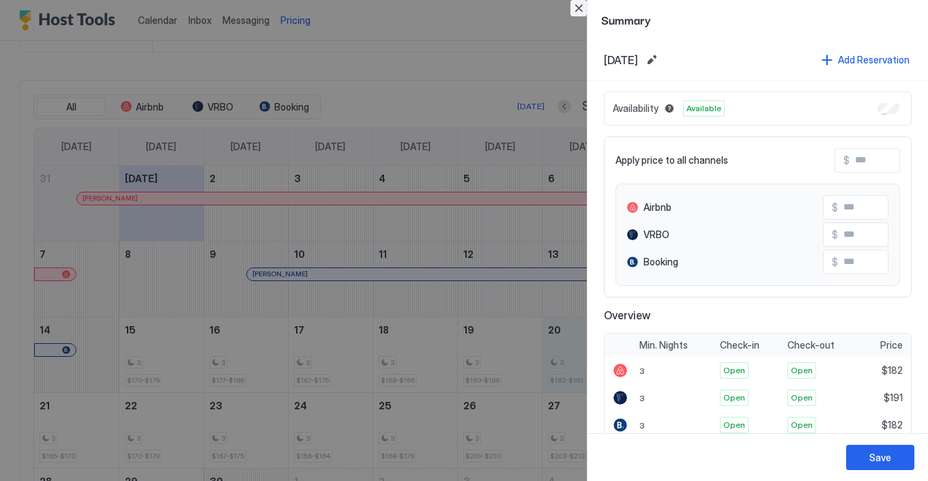
click at [581, 4] on button "Close" at bounding box center [578, 8] width 16 height 16
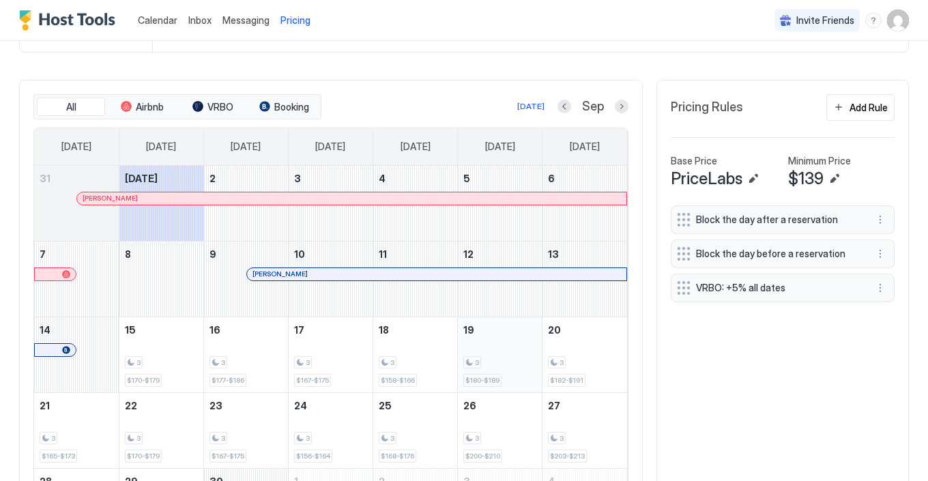
click at [509, 354] on div "3 $180-$189" at bounding box center [499, 355] width 73 height 64
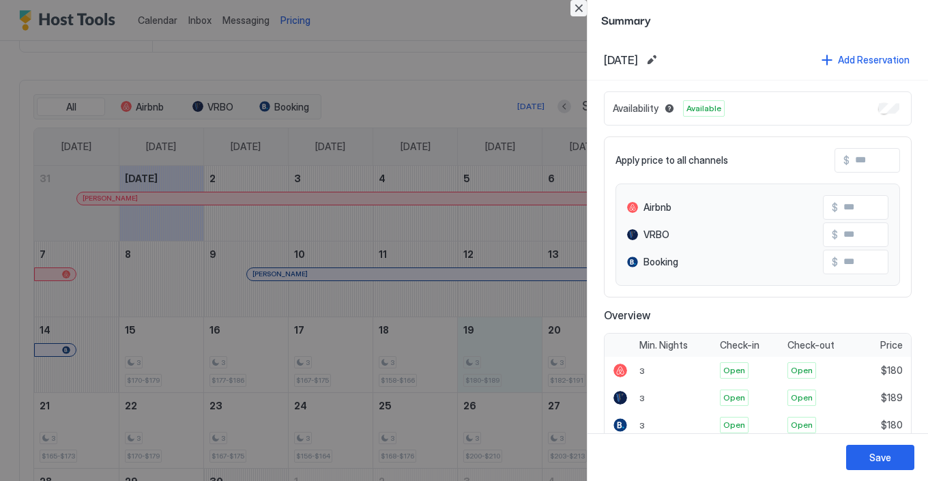
click at [579, 8] on button "Close" at bounding box center [578, 8] width 16 height 16
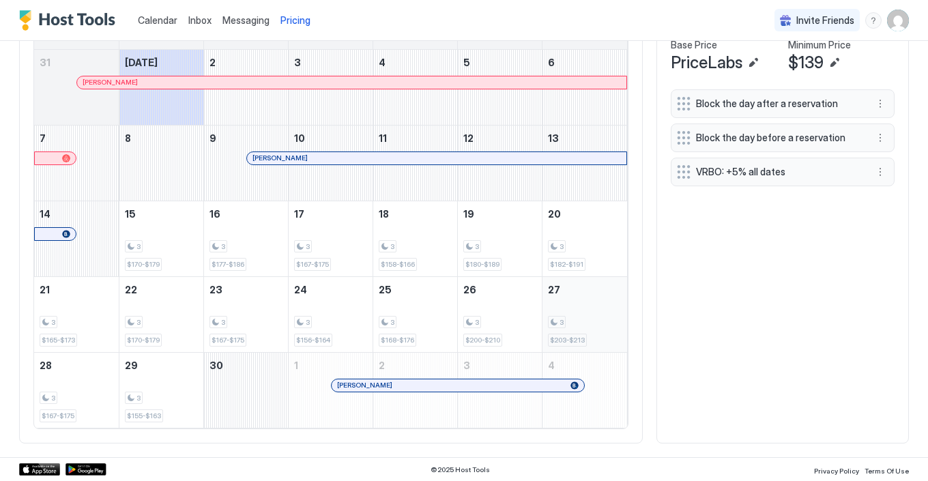
scroll to position [475, 0]
click at [577, 331] on div "3 $203-$213" at bounding box center [585, 315] width 74 height 64
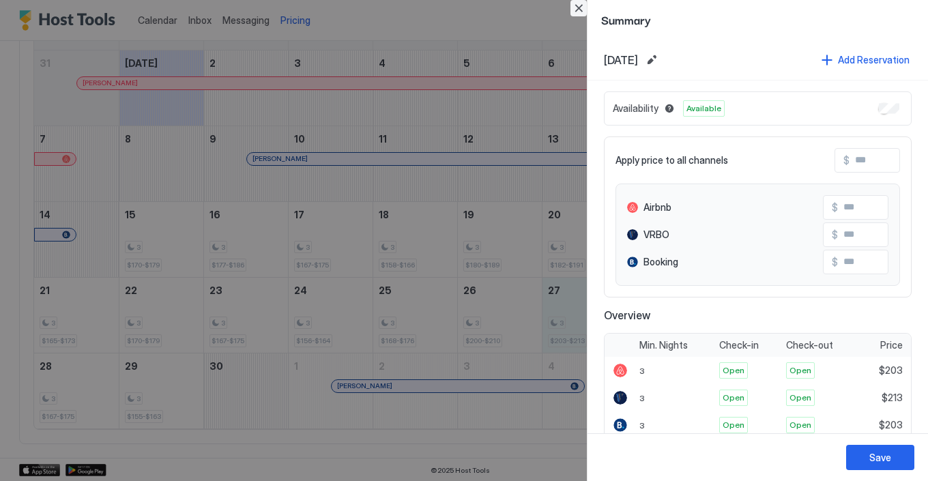
click at [579, 12] on button "Close" at bounding box center [578, 8] width 16 height 16
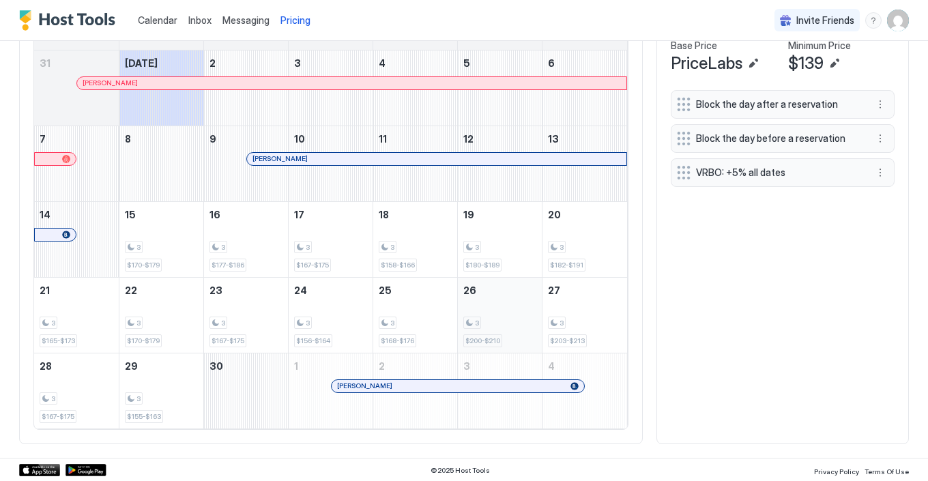
click at [517, 317] on div "3" at bounding box center [499, 323] width 73 height 13
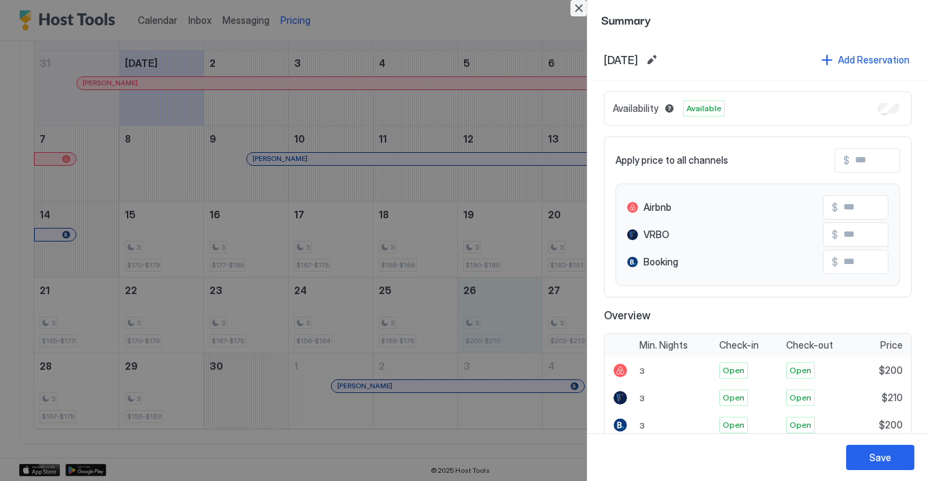
click at [579, 8] on button "Close" at bounding box center [578, 8] width 16 height 16
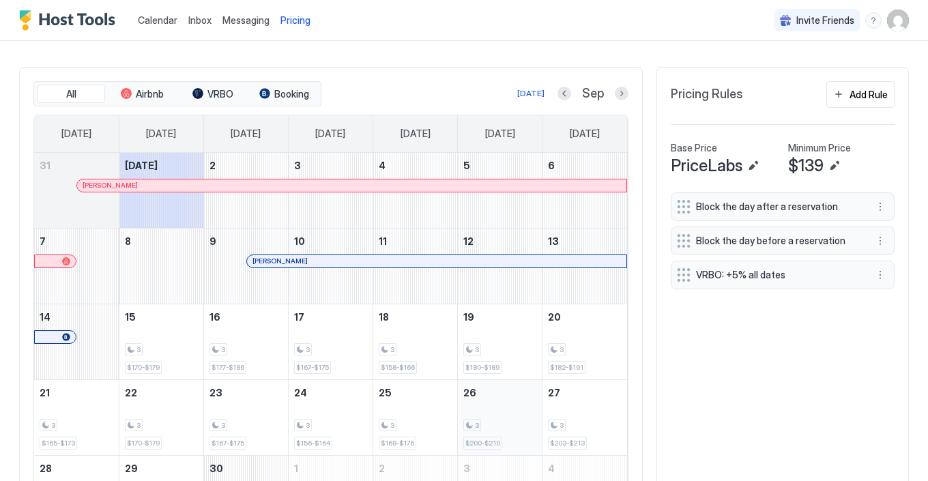
scroll to position [366, 0]
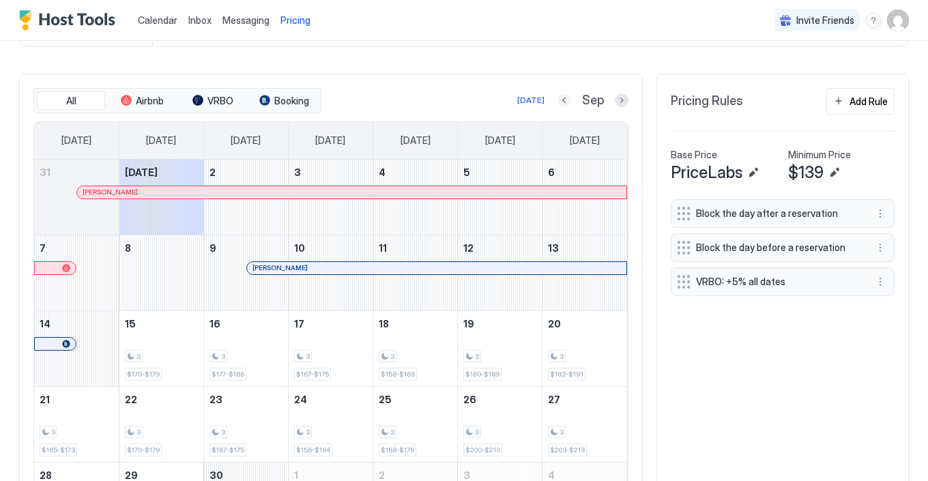
click at [564, 101] on button "Previous month" at bounding box center [565, 100] width 14 height 14
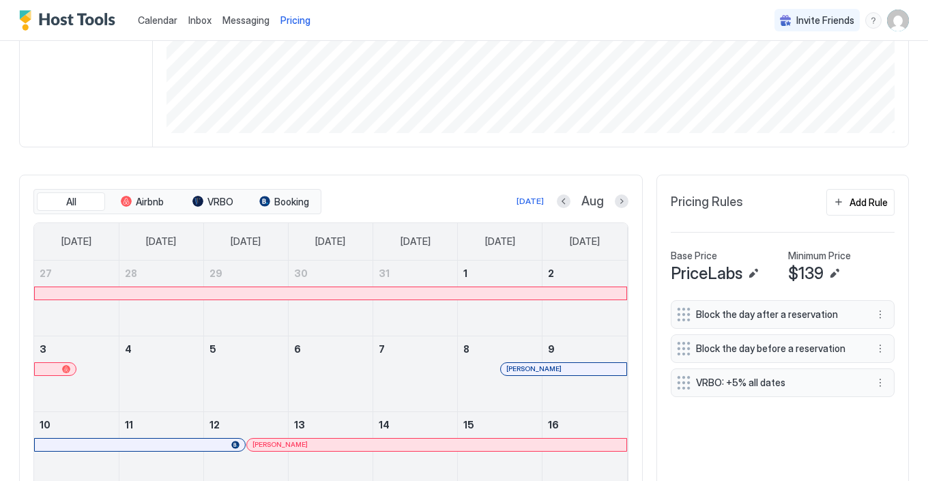
scroll to position [211, 0]
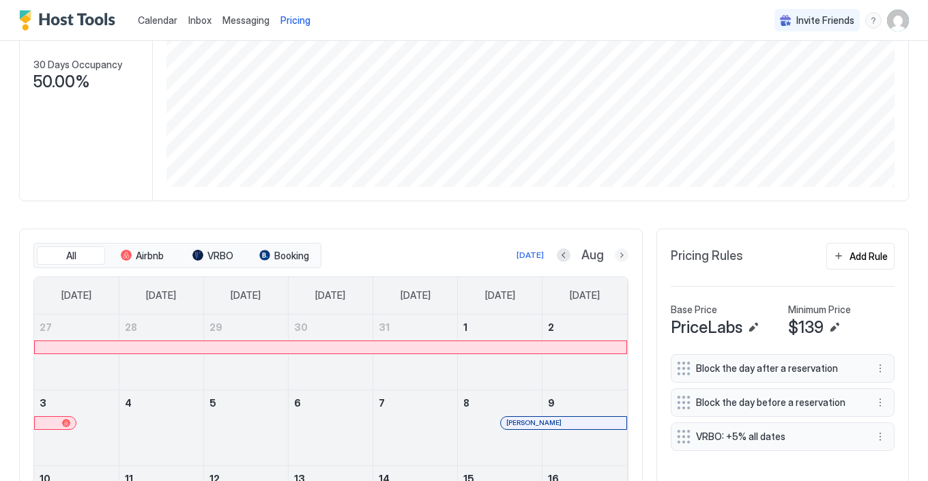
click at [622, 255] on button "Next month" at bounding box center [622, 255] width 14 height 14
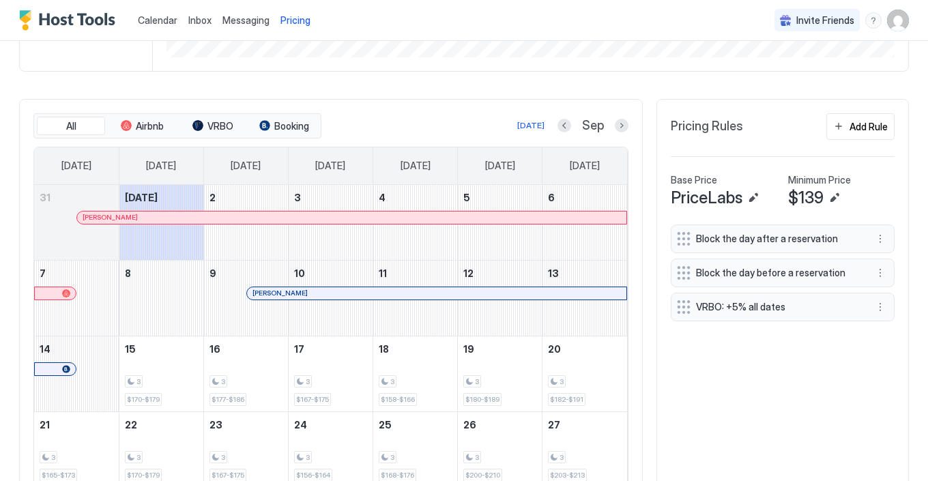
scroll to position [337, 0]
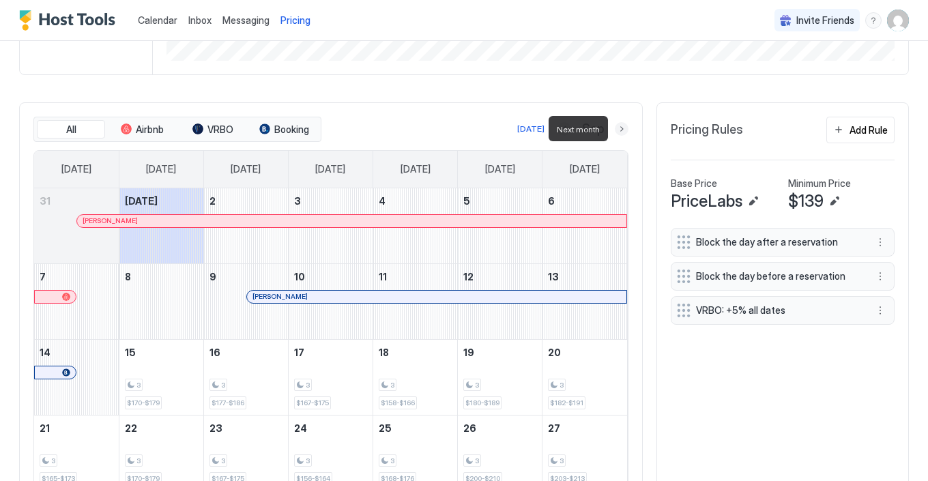
click at [622, 129] on button "Next month" at bounding box center [622, 129] width 14 height 14
